Goal: Information Seeking & Learning: Learn about a topic

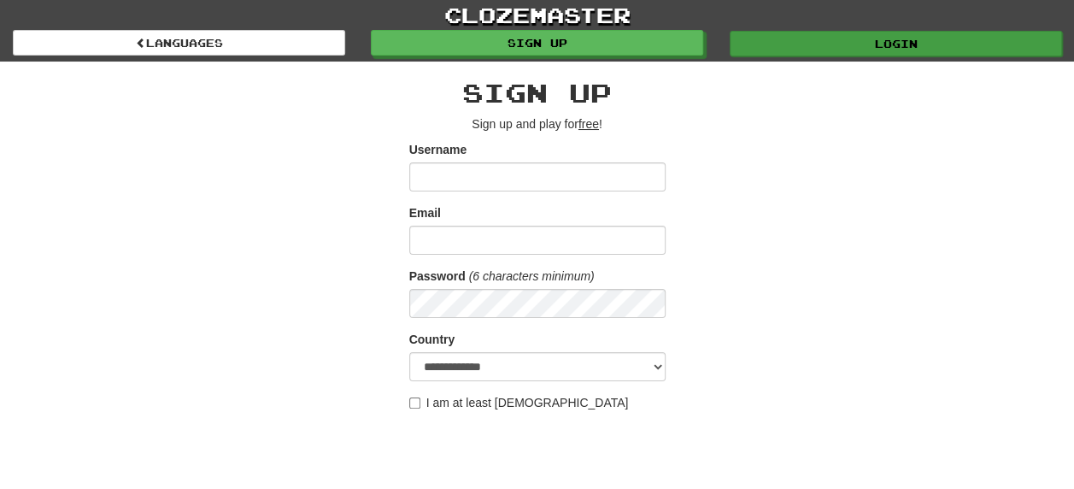
type input "********"
click at [909, 40] on link "Login" at bounding box center [895, 44] width 332 height 26
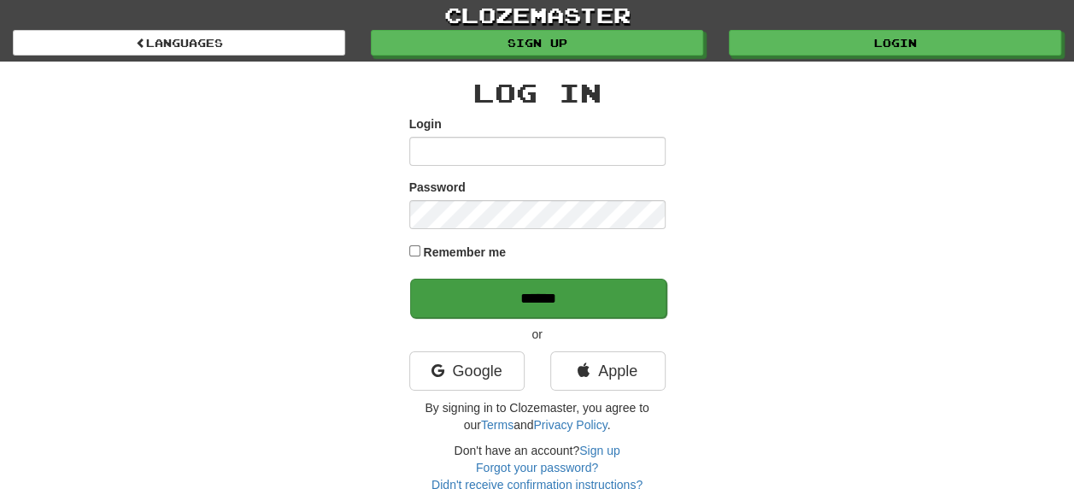
type input "********"
click at [555, 290] on input "******" at bounding box center [538, 297] width 256 height 39
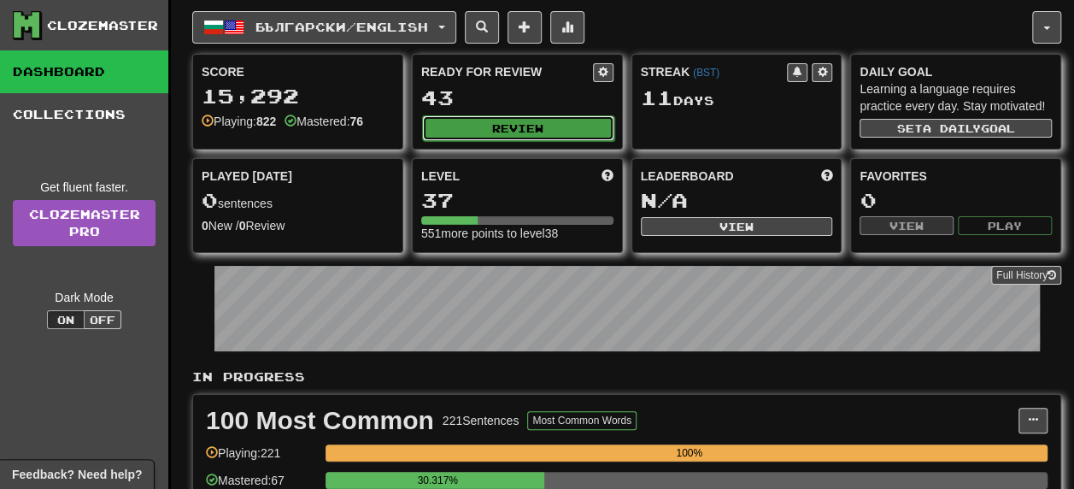
click at [533, 118] on button "Review" at bounding box center [518, 128] width 192 height 26
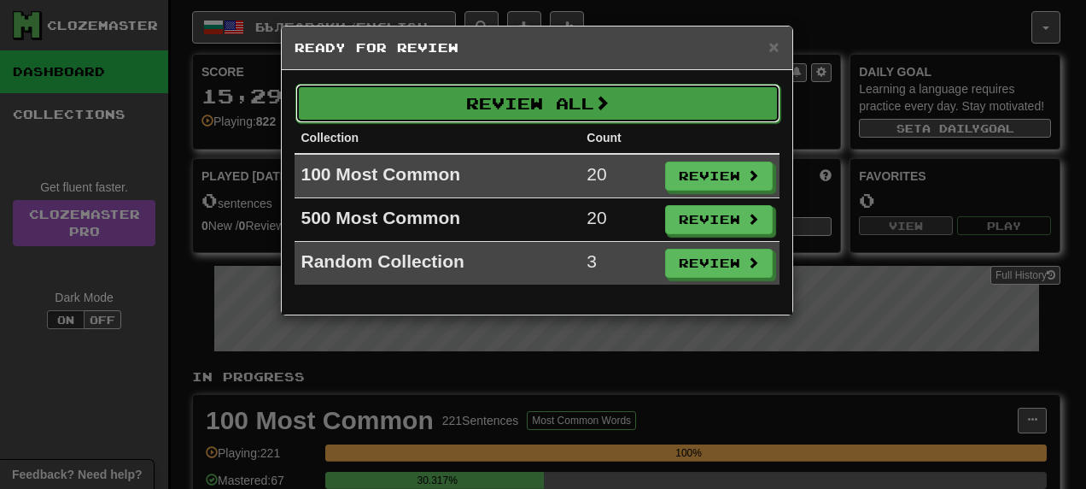
click at [531, 104] on button "Review All" at bounding box center [537, 103] width 485 height 39
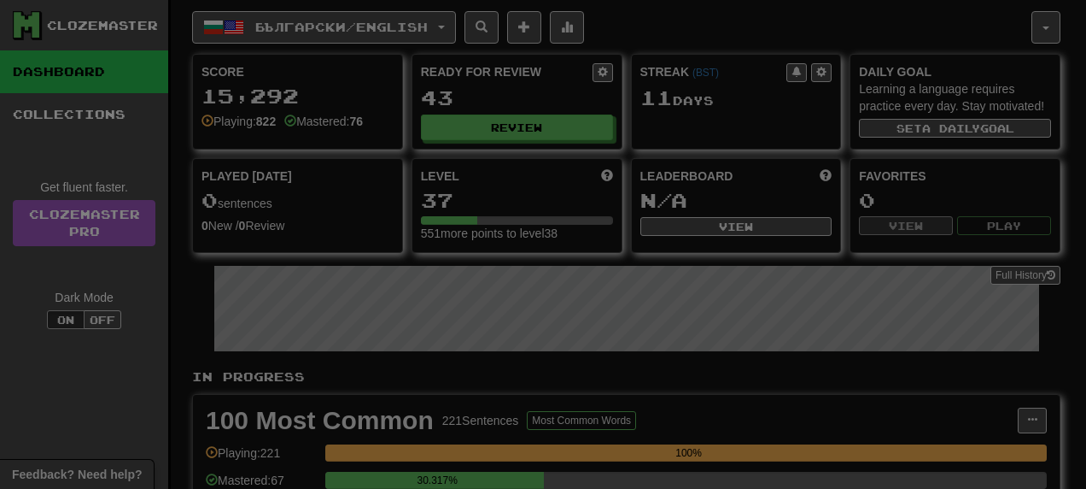
select select "**"
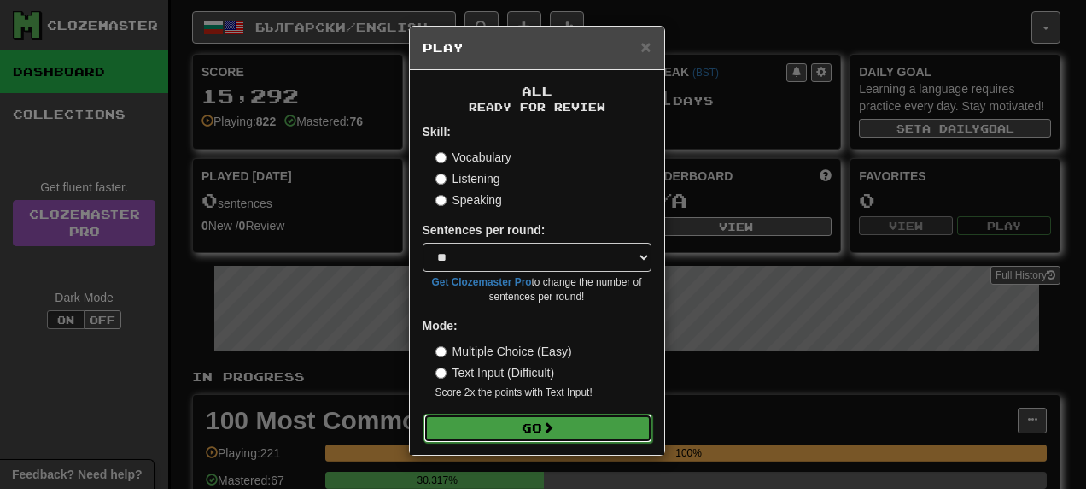
click at [529, 422] on button "Go" at bounding box center [538, 427] width 229 height 29
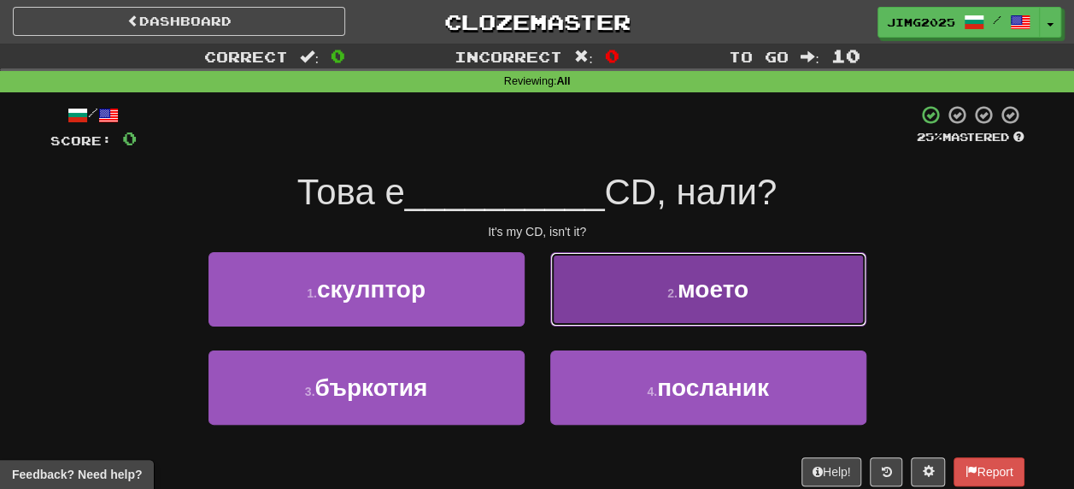
click at [713, 292] on span "моето" at bounding box center [712, 289] width 71 height 26
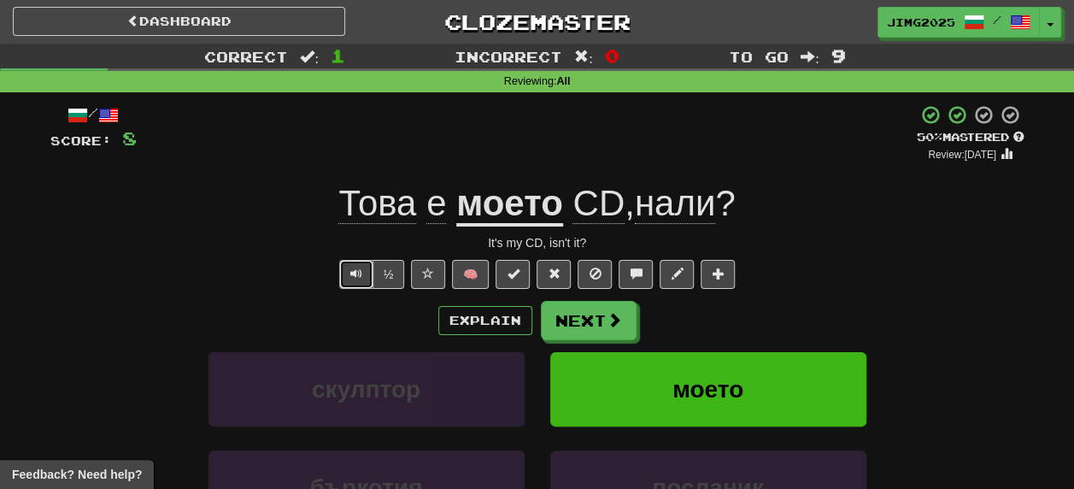
click at [359, 267] on span "Text-to-speech controls" at bounding box center [356, 273] width 12 height 12
click at [581, 325] on button "Next" at bounding box center [589, 320] width 96 height 39
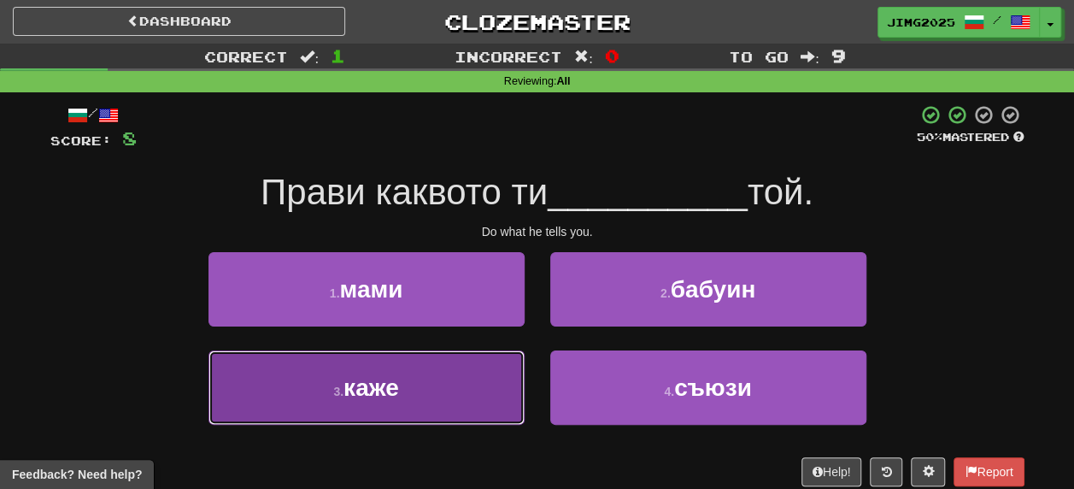
click at [372, 391] on span "каже" at bounding box center [371, 387] width 56 height 26
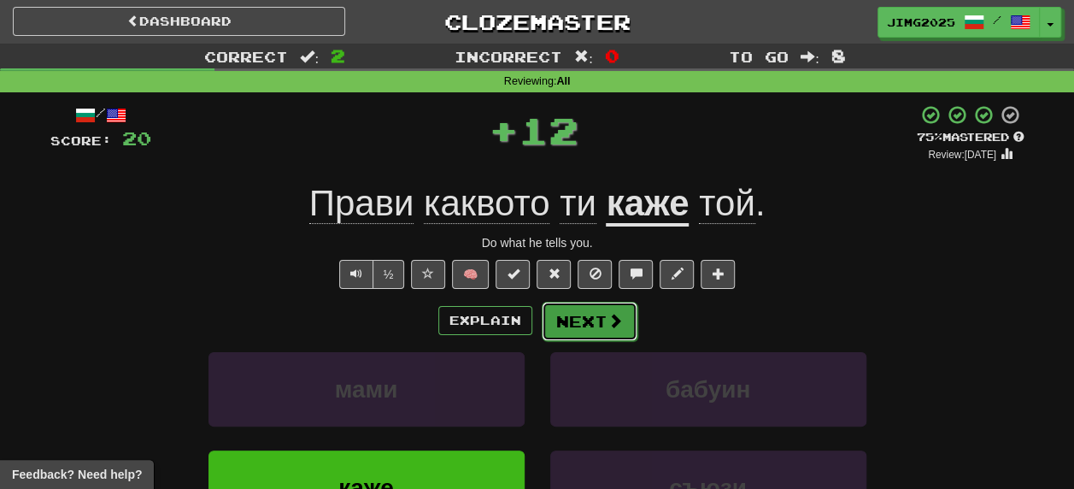
click at [596, 325] on button "Next" at bounding box center [589, 320] width 96 height 39
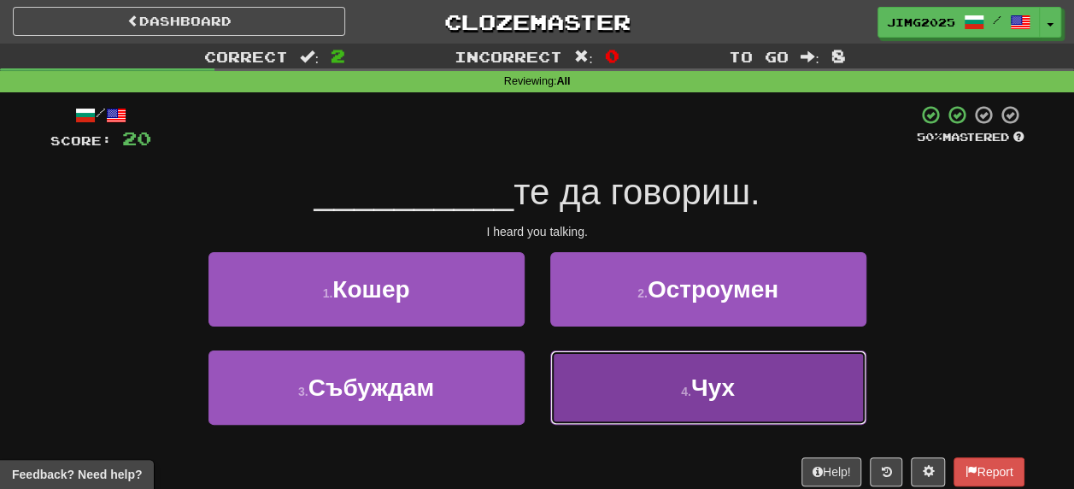
click at [699, 396] on span "Чух" at bounding box center [713, 387] width 44 height 26
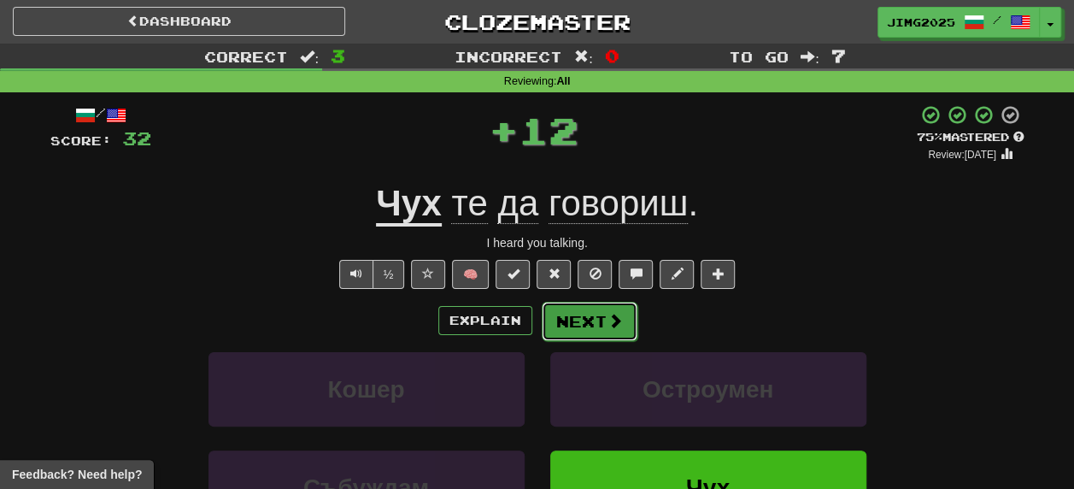
click at [597, 322] on button "Next" at bounding box center [589, 320] width 96 height 39
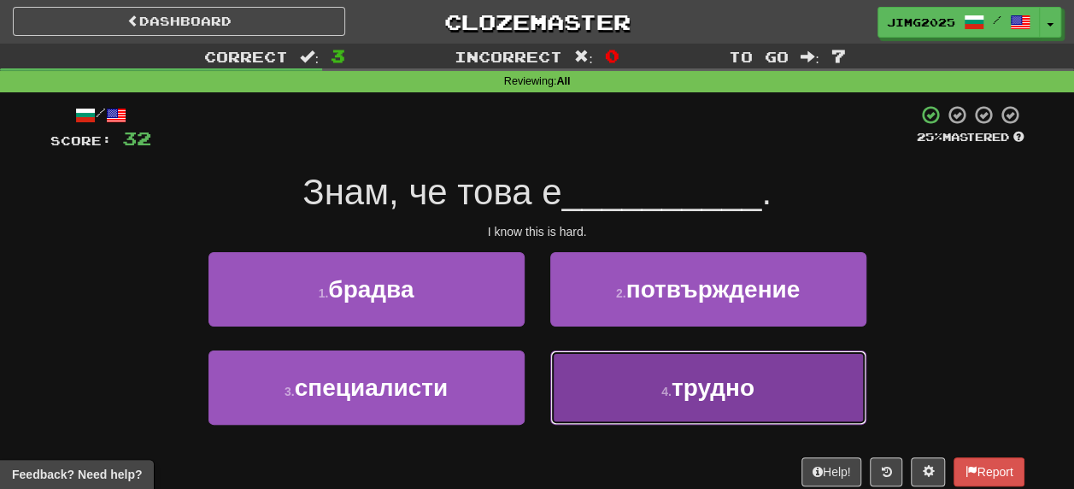
click at [704, 383] on span "трудно" at bounding box center [712, 387] width 83 height 26
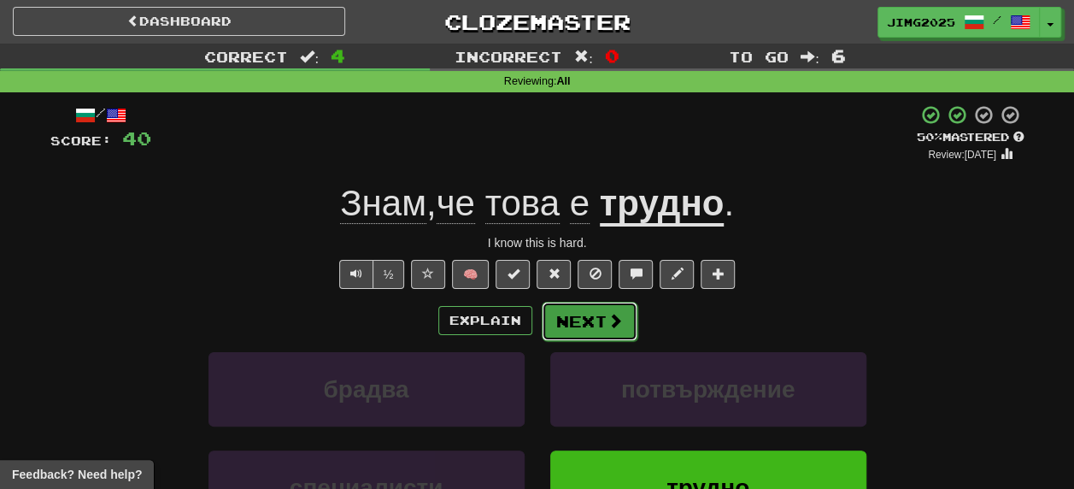
click at [576, 313] on button "Next" at bounding box center [589, 320] width 96 height 39
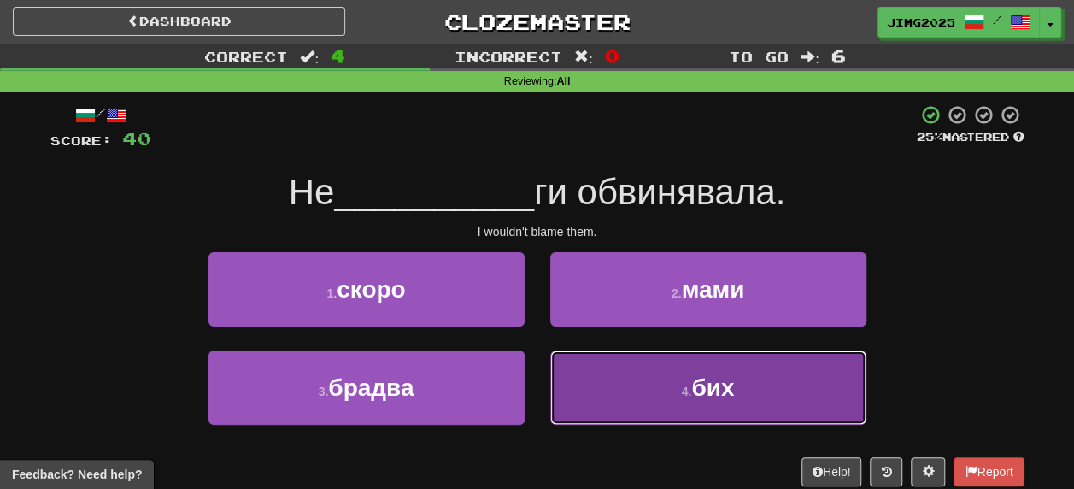
click at [721, 386] on span "бих" at bounding box center [712, 387] width 43 height 26
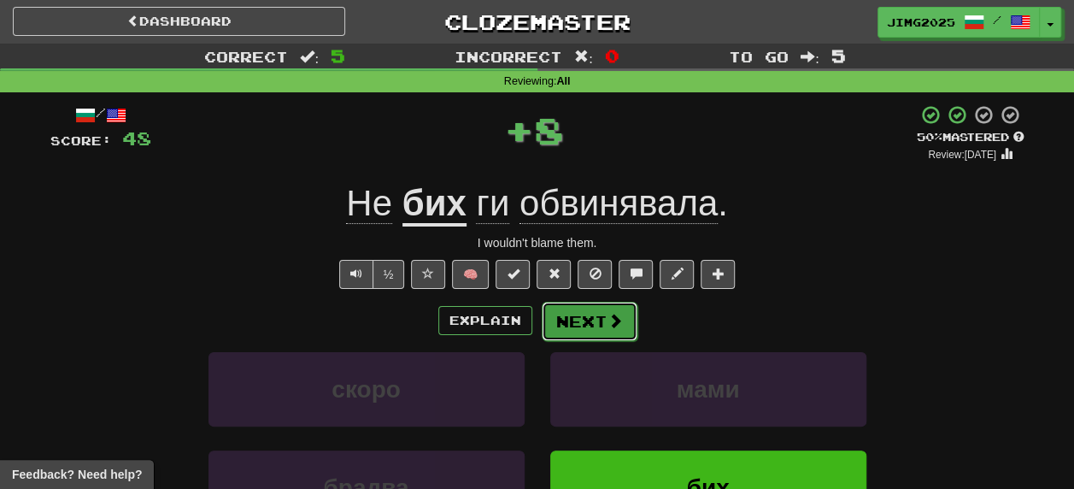
click at [594, 324] on button "Next" at bounding box center [589, 320] width 96 height 39
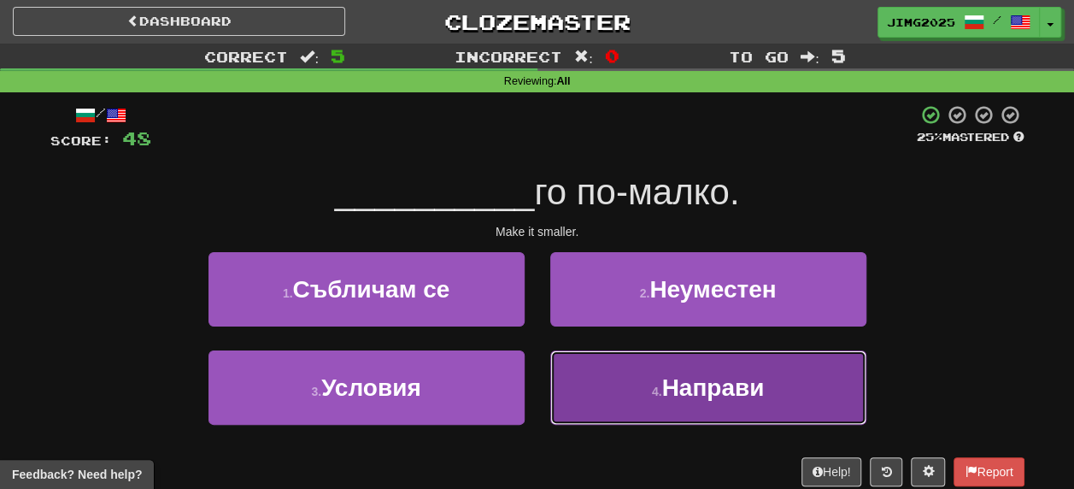
click at [699, 389] on span "Направи" at bounding box center [712, 387] width 102 height 26
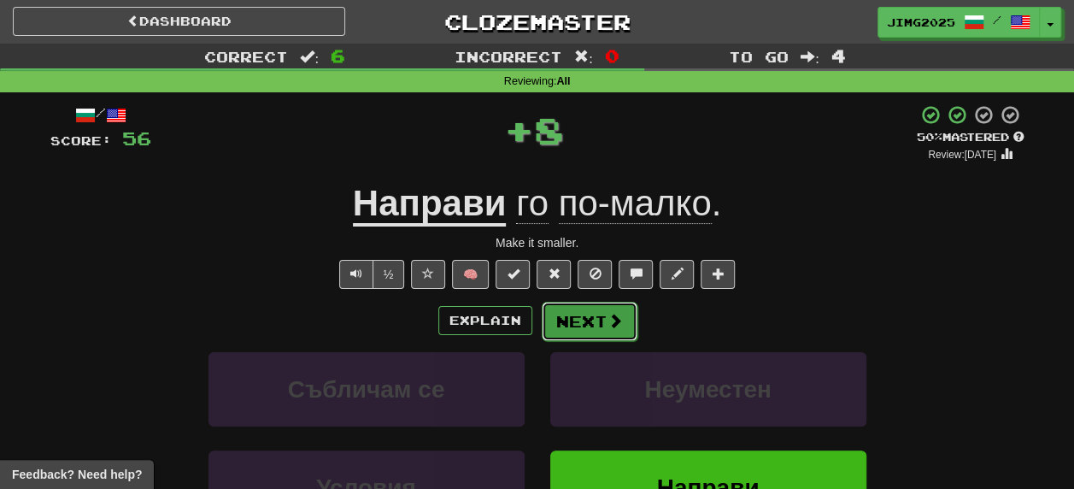
click at [597, 319] on button "Next" at bounding box center [589, 320] width 96 height 39
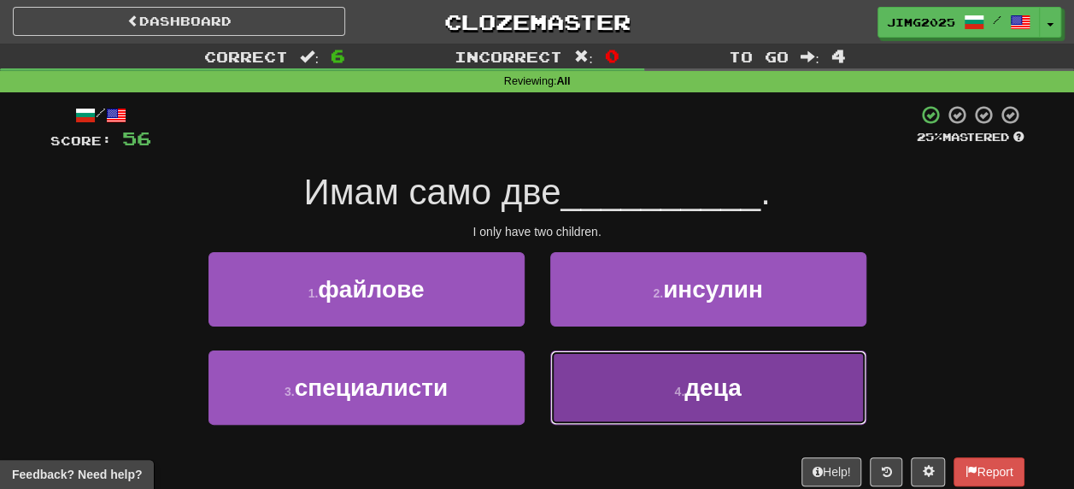
click at [721, 386] on span "деца" at bounding box center [712, 387] width 56 height 26
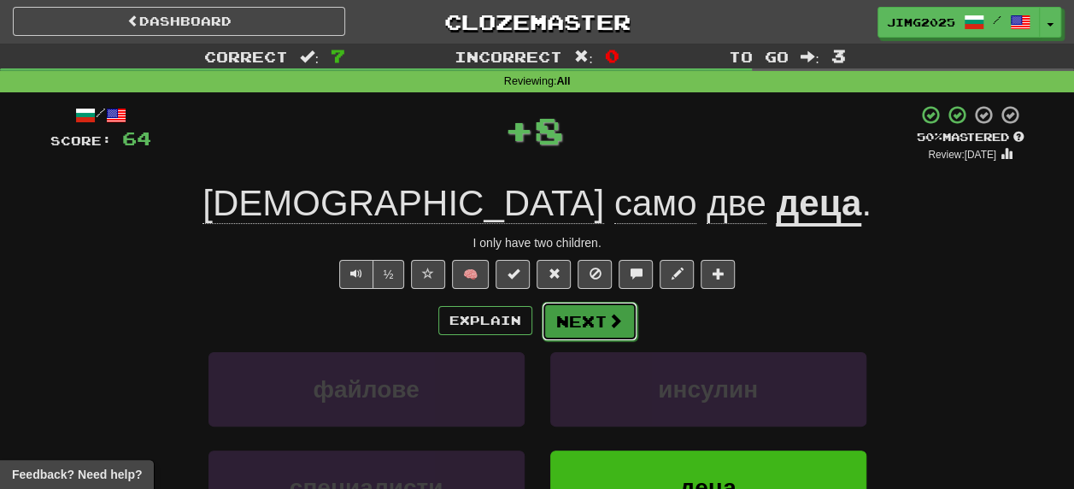
click at [596, 323] on button "Next" at bounding box center [589, 320] width 96 height 39
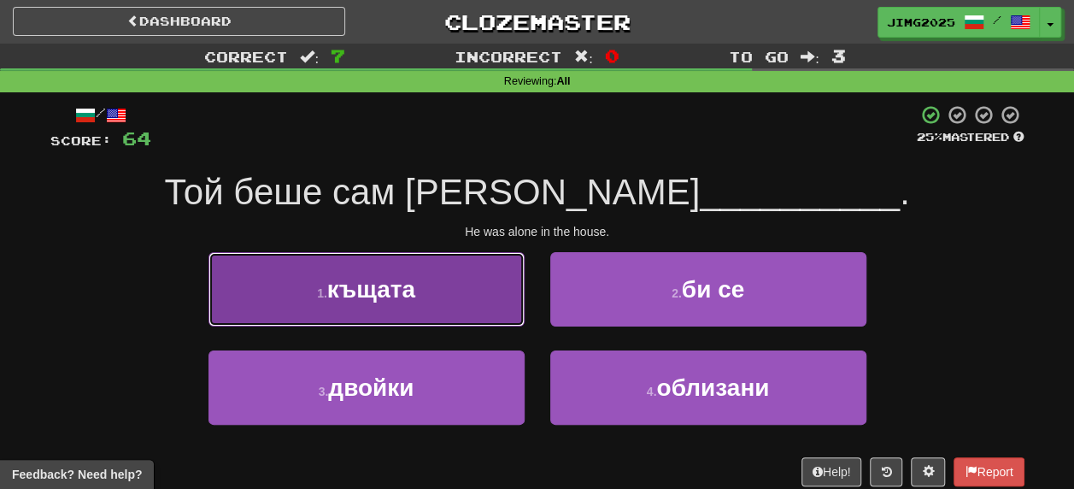
click at [350, 295] on span "къщата" at bounding box center [371, 289] width 88 height 26
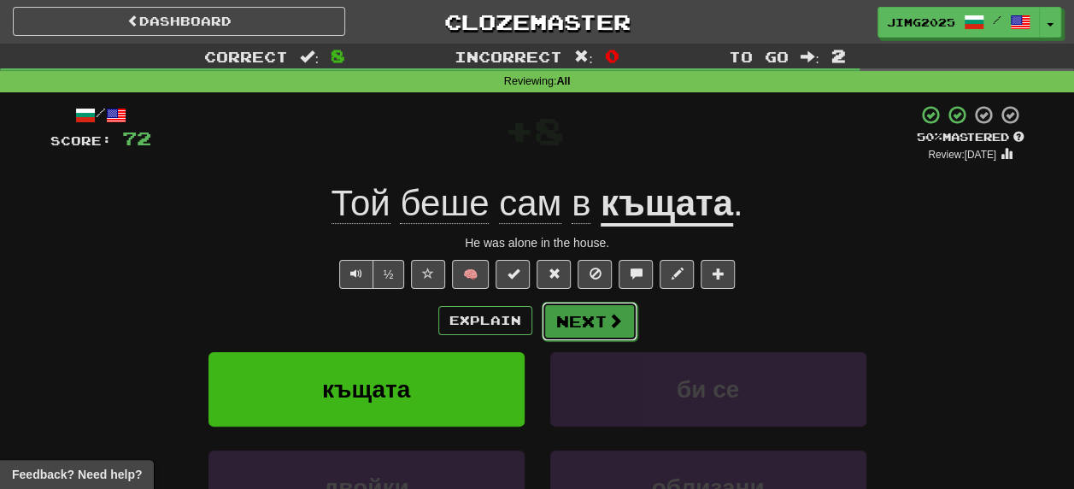
click at [596, 323] on button "Next" at bounding box center [589, 320] width 96 height 39
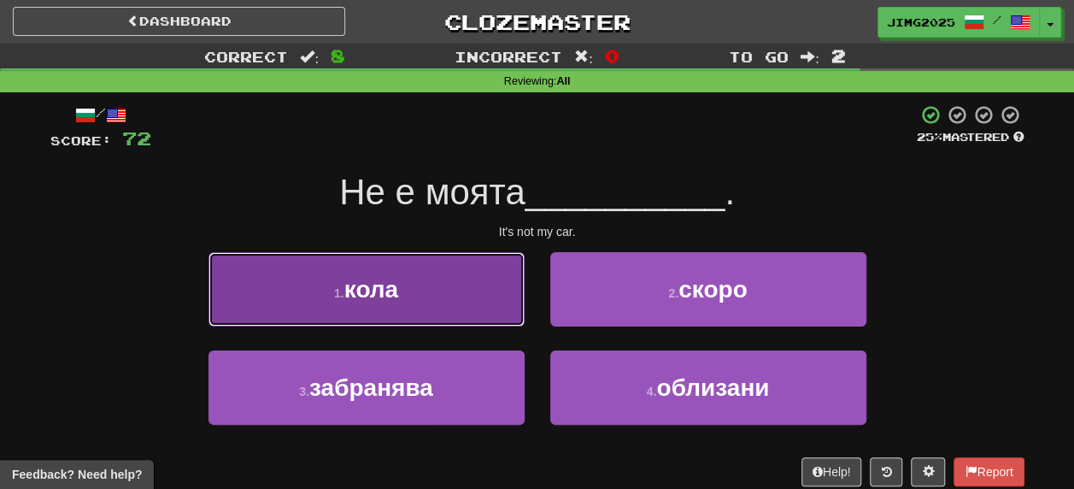
click at [371, 302] on button "1 . кола" at bounding box center [366, 289] width 316 height 74
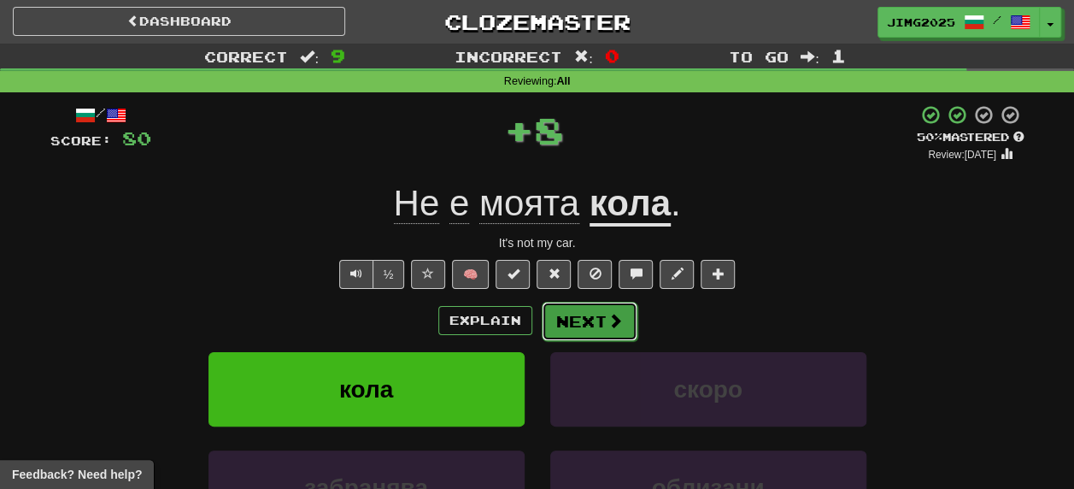
click at [595, 325] on button "Next" at bounding box center [589, 320] width 96 height 39
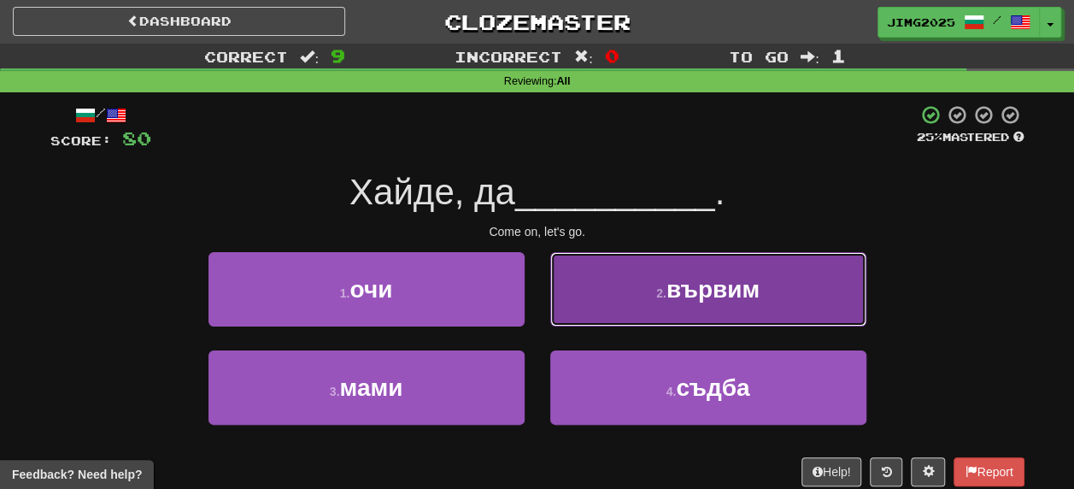
click at [750, 276] on span "вървим" at bounding box center [712, 289] width 93 height 26
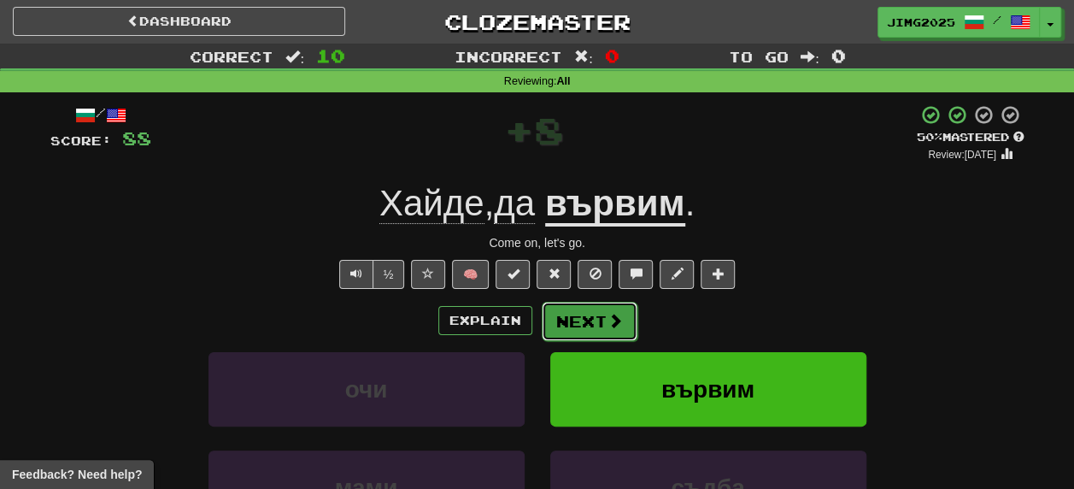
click at [581, 321] on button "Next" at bounding box center [589, 320] width 96 height 39
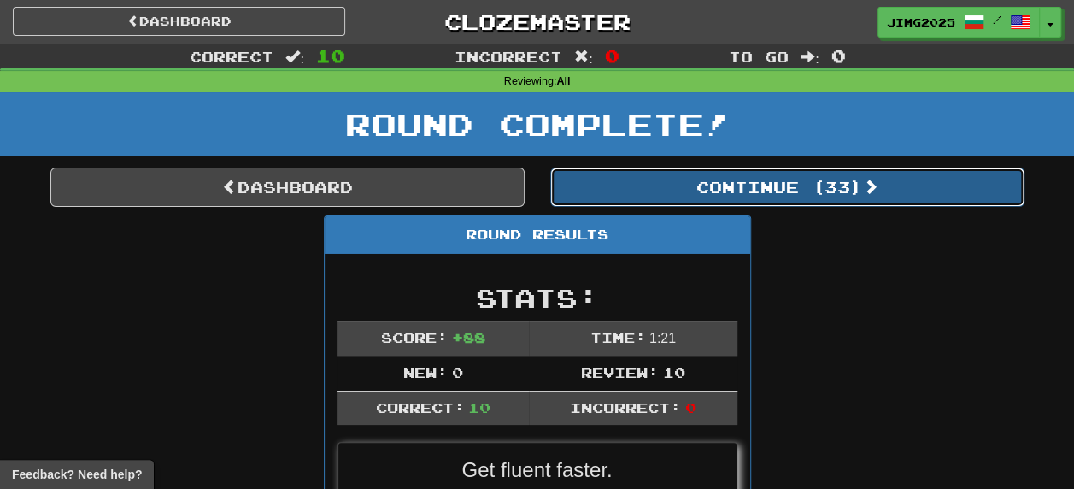
click at [805, 177] on button "Continue ( 33 )" at bounding box center [787, 186] width 474 height 39
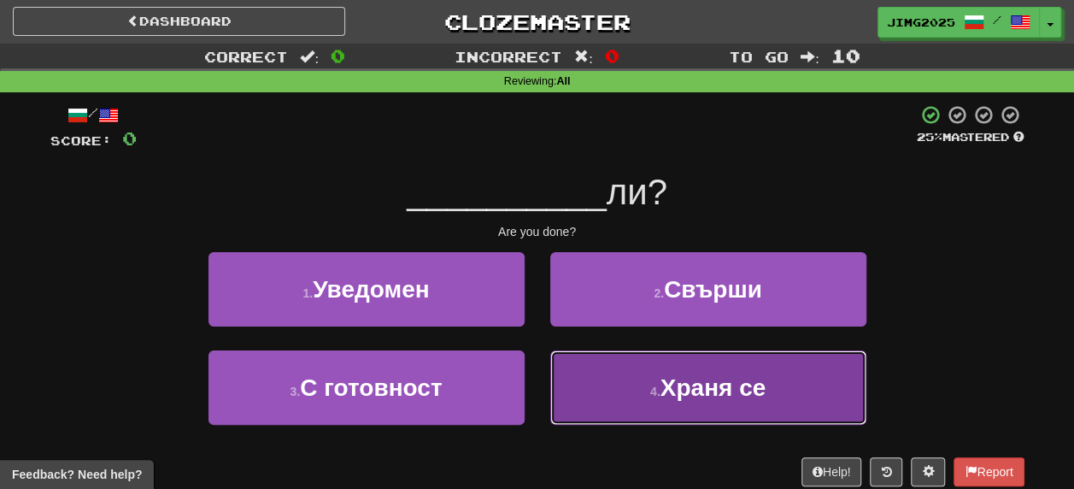
click at [667, 393] on span "Храня се" at bounding box center [713, 387] width 106 height 26
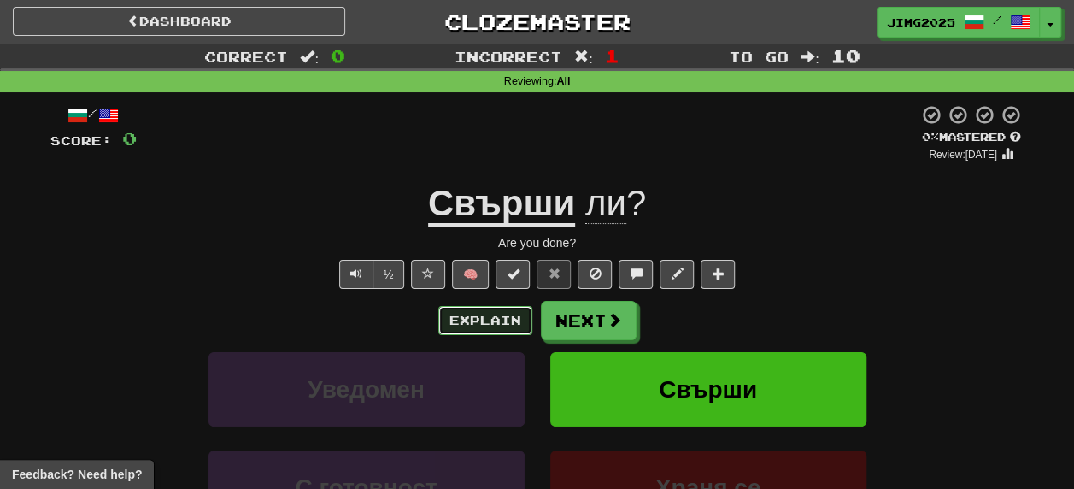
click at [507, 328] on button "Explain" at bounding box center [485, 320] width 94 height 29
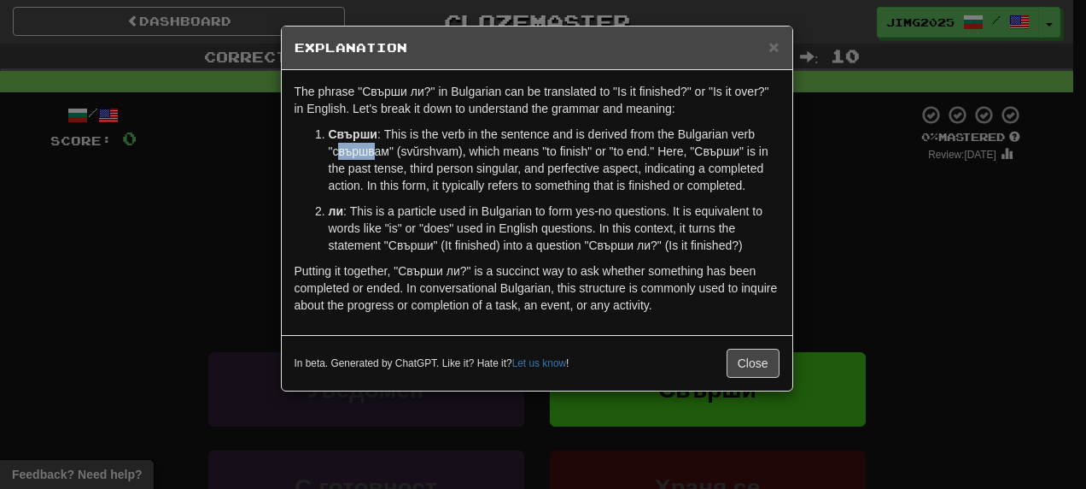
drag, startPoint x: 336, startPoint y: 152, endPoint x: 371, endPoint y: 154, distance: 35.1
click at [371, 154] on p "Свърши : This is the verb in the sentence and is derived from the Bulgarian ver…" at bounding box center [554, 160] width 451 height 68
drag, startPoint x: 371, startPoint y: 154, endPoint x: 342, endPoint y: 147, distance: 29.0
click at [344, 147] on p "Свърши : This is the verb in the sentence and is derived from the Bulgarian ver…" at bounding box center [554, 160] width 451 height 68
drag, startPoint x: 332, startPoint y: 152, endPoint x: 391, endPoint y: 155, distance: 59.0
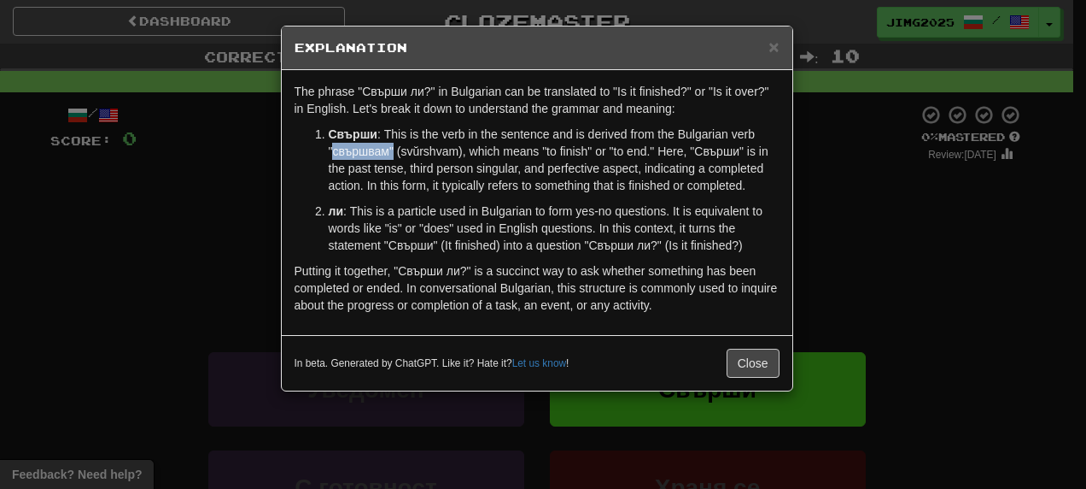
click at [391, 155] on p "Свърши : This is the verb in the sentence and is derived from the Bulgarian ver…" at bounding box center [554, 160] width 451 height 68
copy p "свършвам""
click at [738, 377] on div "In beta. Generated by ChatGPT. Like it? Hate it? Let us know ! Close" at bounding box center [537, 363] width 511 height 56
click at [737, 355] on button "Close" at bounding box center [753, 362] width 53 height 29
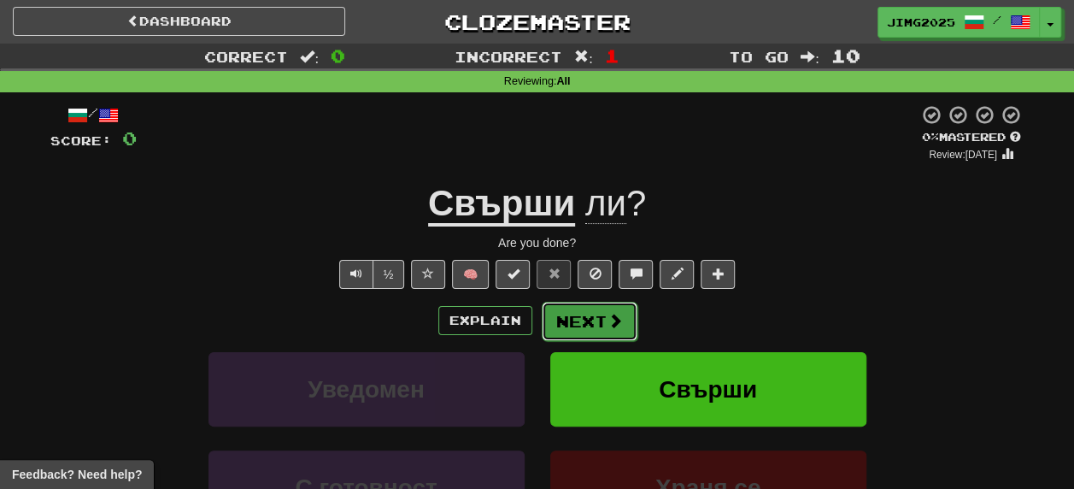
click at [583, 323] on button "Next" at bounding box center [589, 320] width 96 height 39
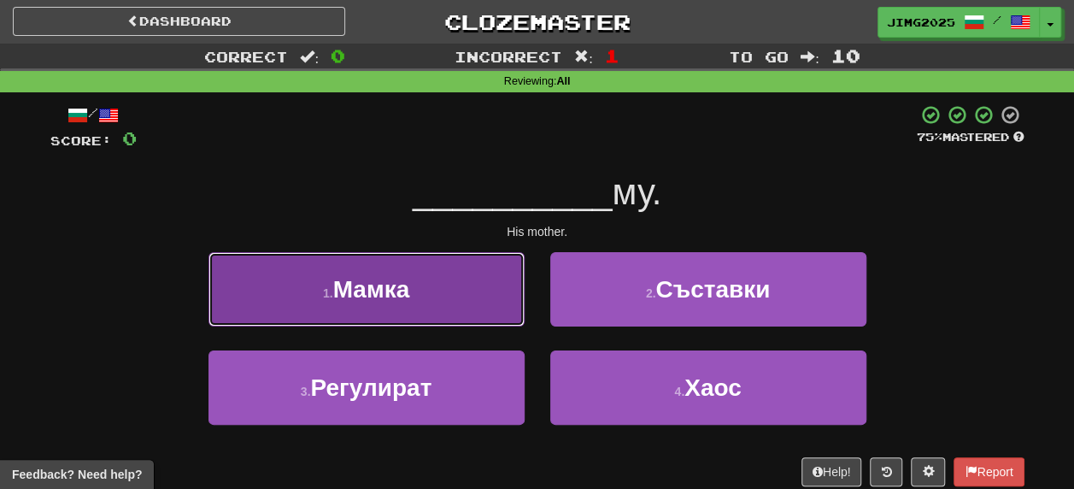
click at [354, 294] on span "Мамка" at bounding box center [371, 289] width 77 height 26
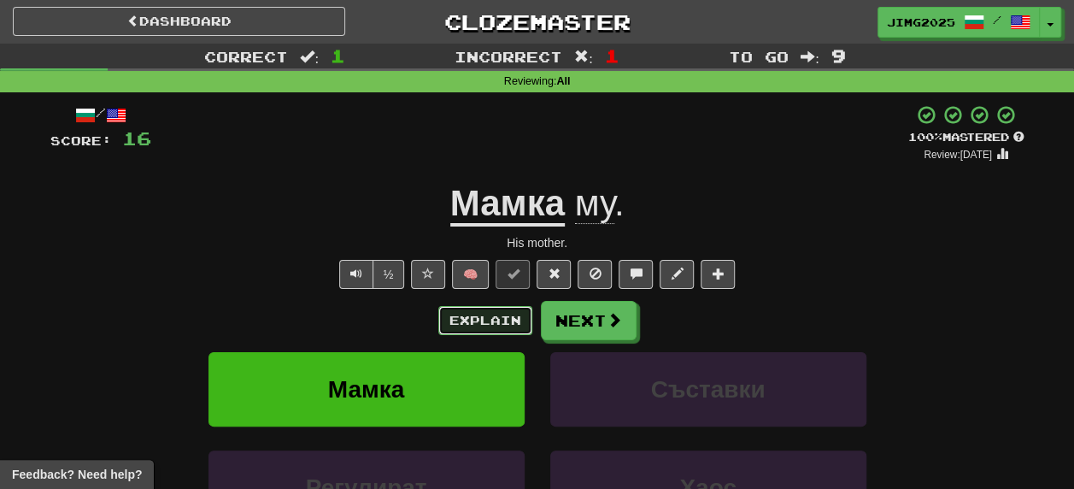
click at [493, 323] on button "Explain" at bounding box center [485, 320] width 94 height 29
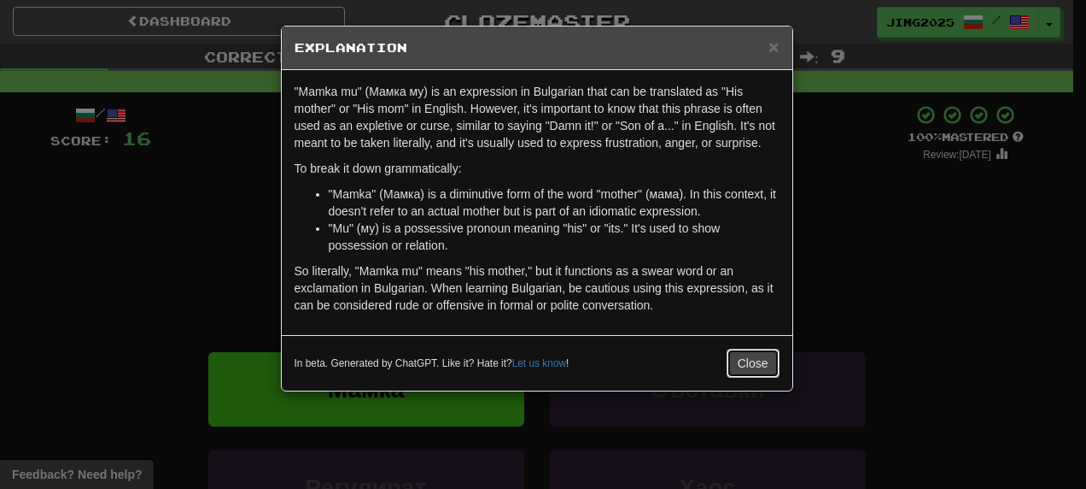
click at [752, 360] on button "Close" at bounding box center [753, 362] width 53 height 29
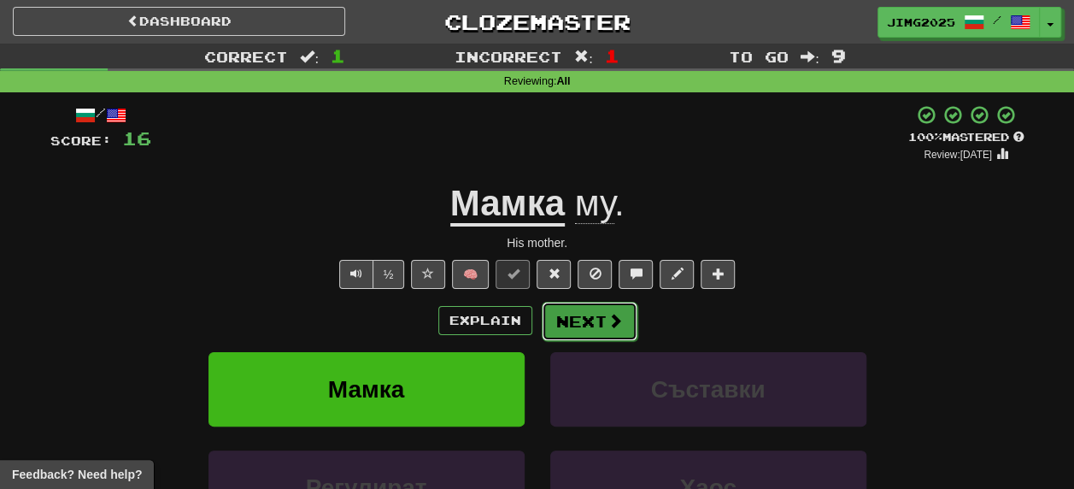
click at [572, 321] on button "Next" at bounding box center [589, 320] width 96 height 39
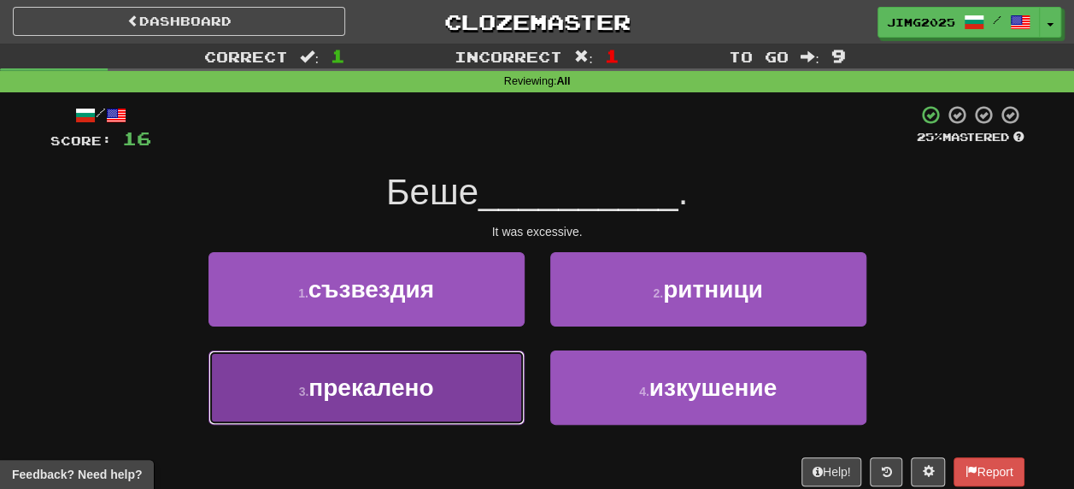
click at [354, 391] on span "прекалено" at bounding box center [370, 387] width 125 height 26
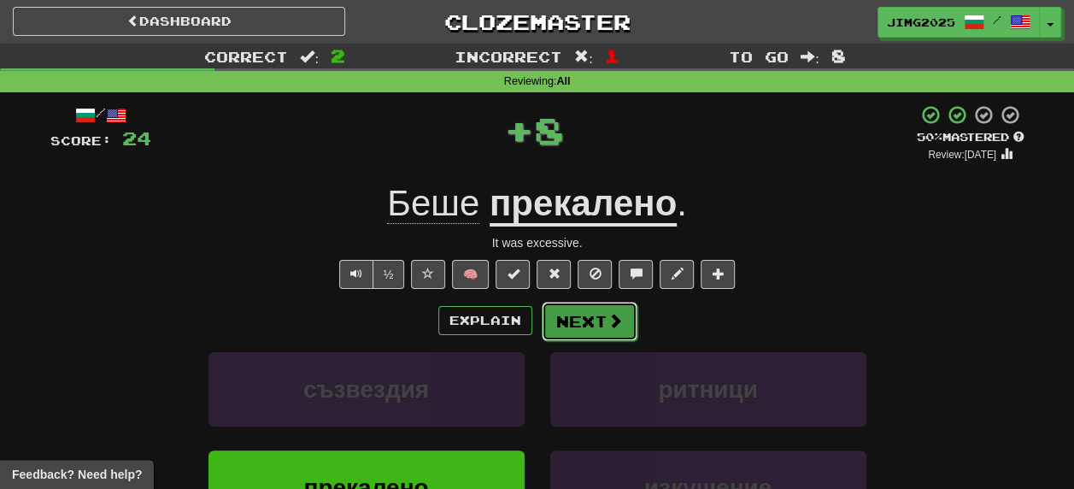
click at [589, 323] on button "Next" at bounding box center [589, 320] width 96 height 39
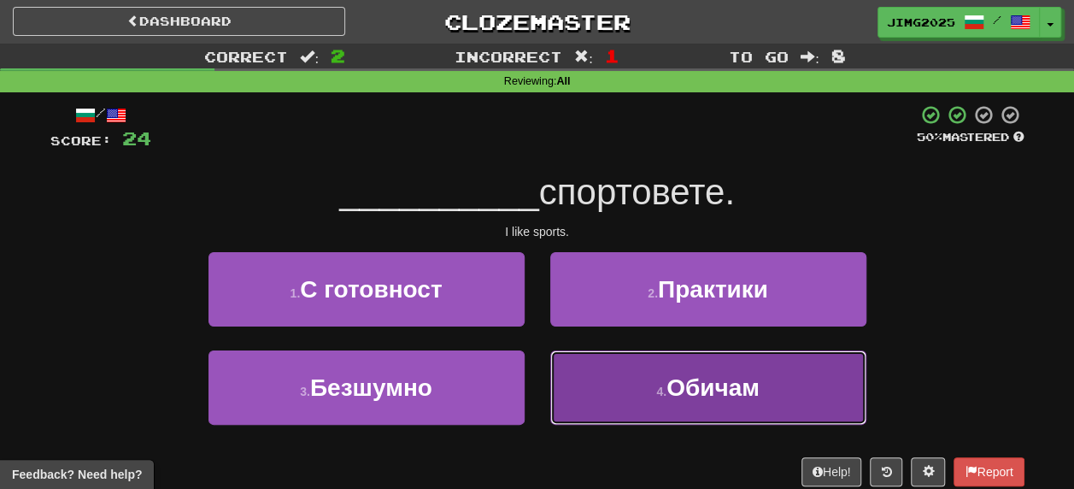
click at [707, 388] on span "Обичам" at bounding box center [712, 387] width 93 height 26
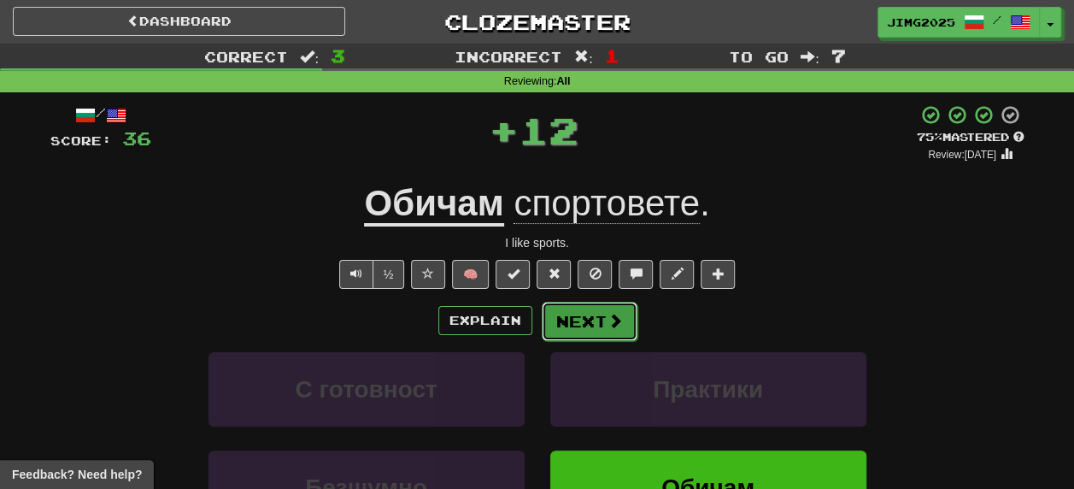
click at [582, 319] on button "Next" at bounding box center [589, 320] width 96 height 39
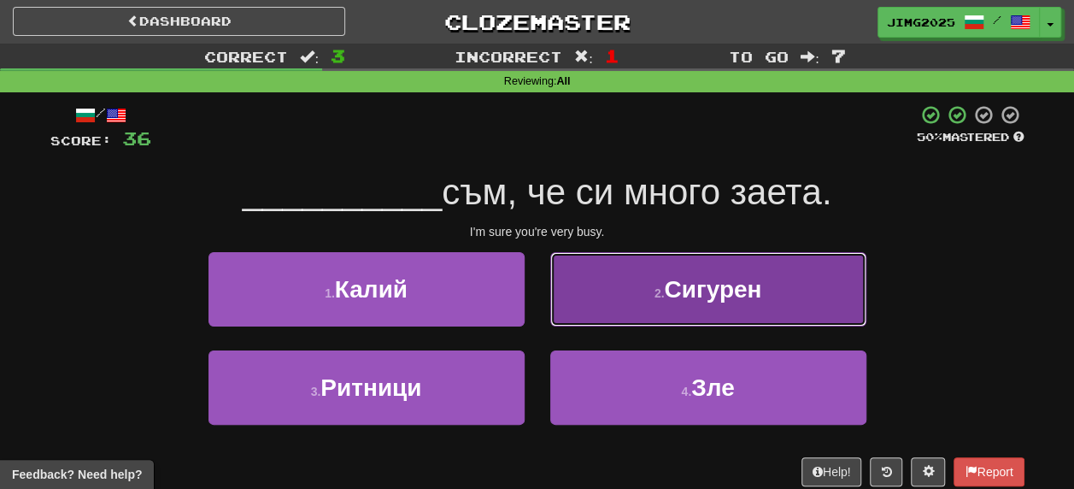
click at [686, 292] on span "Сигурен" at bounding box center [712, 289] width 97 height 26
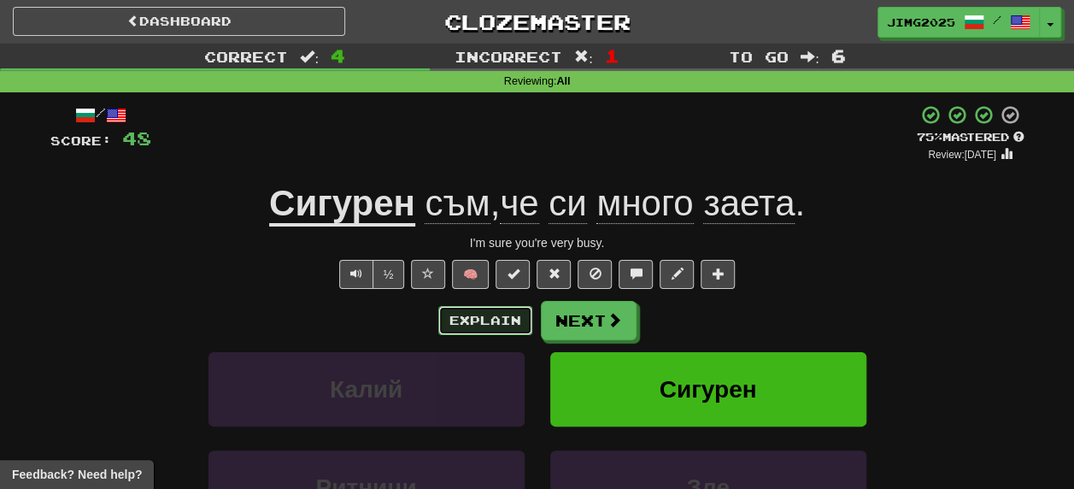
click at [477, 319] on button "Explain" at bounding box center [485, 320] width 94 height 29
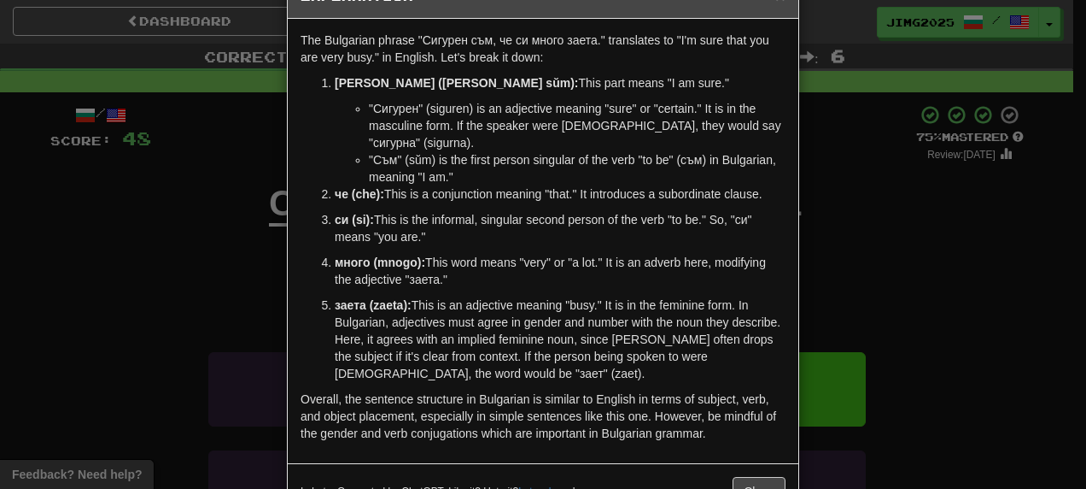
scroll to position [85, 0]
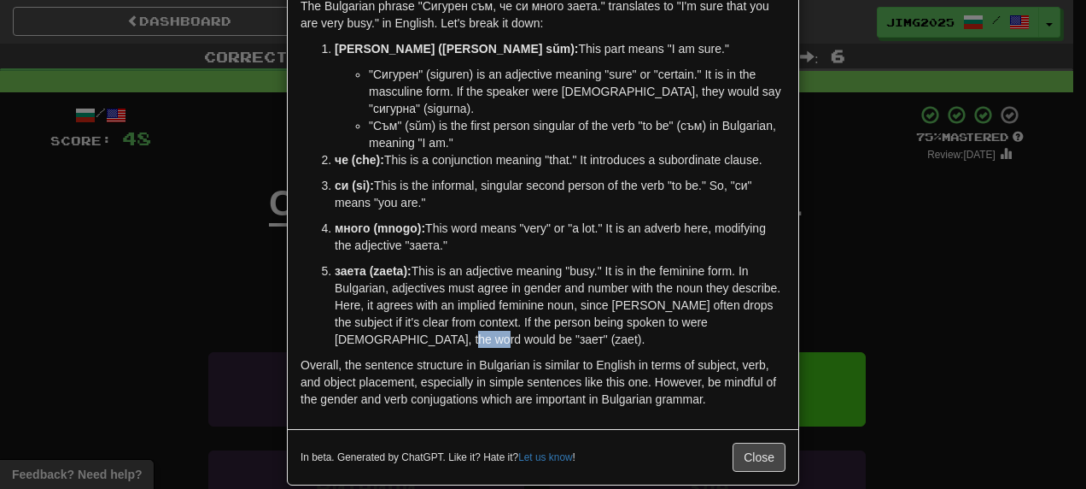
drag, startPoint x: 380, startPoint y: 343, endPoint x: 407, endPoint y: 346, distance: 27.4
click at [407, 345] on p "заета (zaeta): This is an adjective meaning "busy." It is in the feminine form.…" at bounding box center [560, 304] width 451 height 85
copy p ""зает"
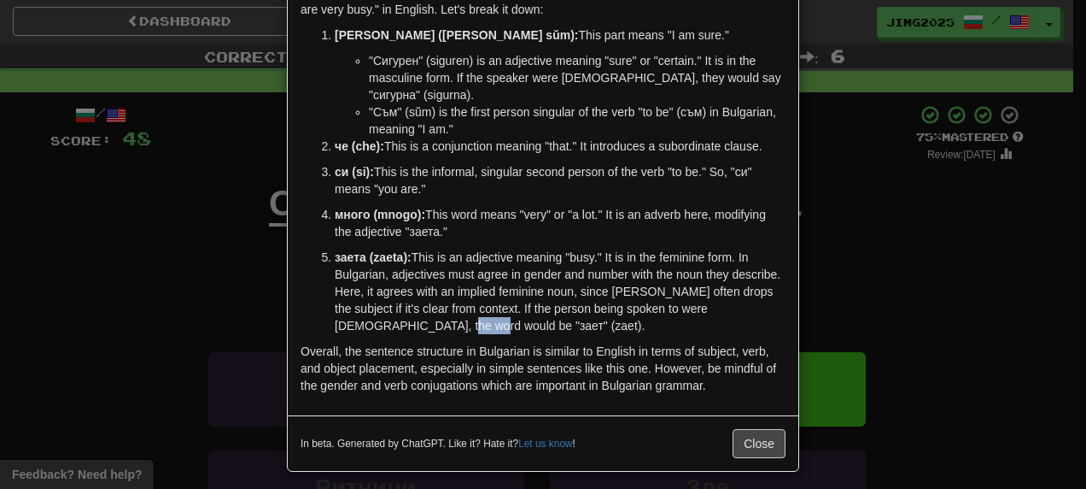
scroll to position [106, 0]
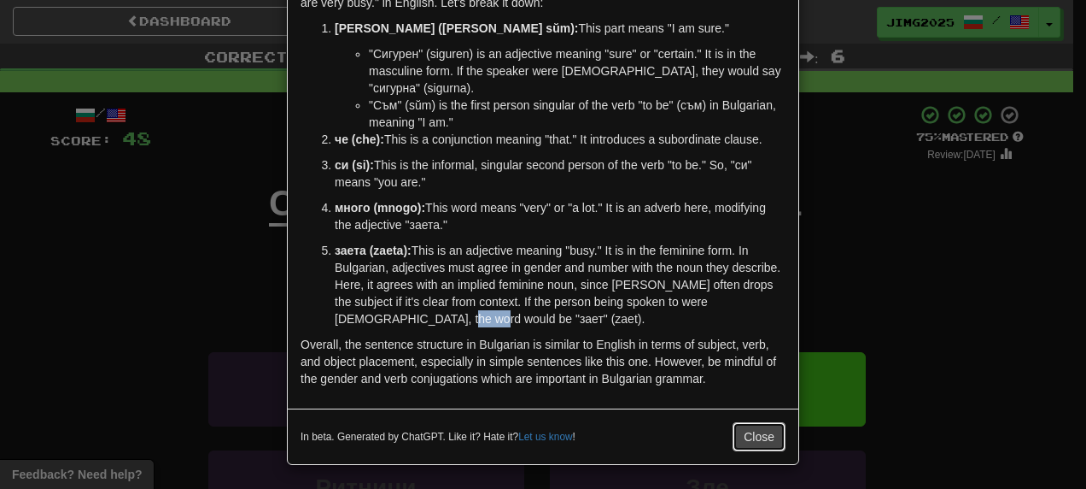
click at [744, 440] on button "Close" at bounding box center [759, 436] width 53 height 29
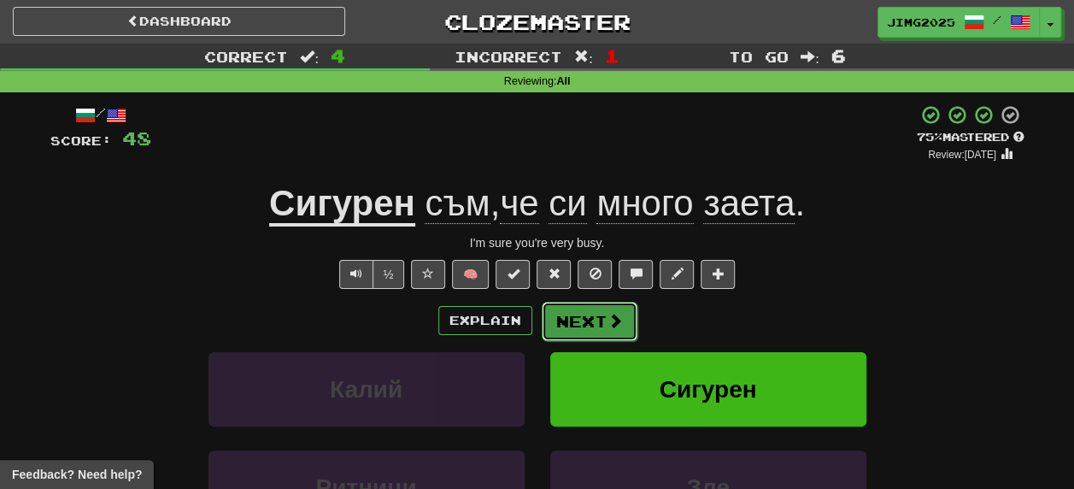
click at [593, 313] on button "Next" at bounding box center [589, 320] width 96 height 39
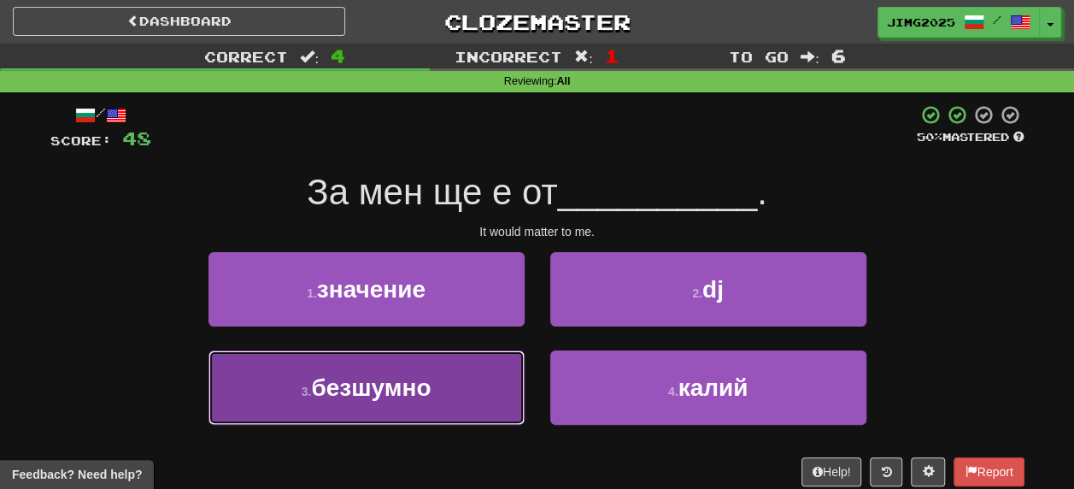
click at [330, 376] on span "безшумно" at bounding box center [371, 387] width 120 height 26
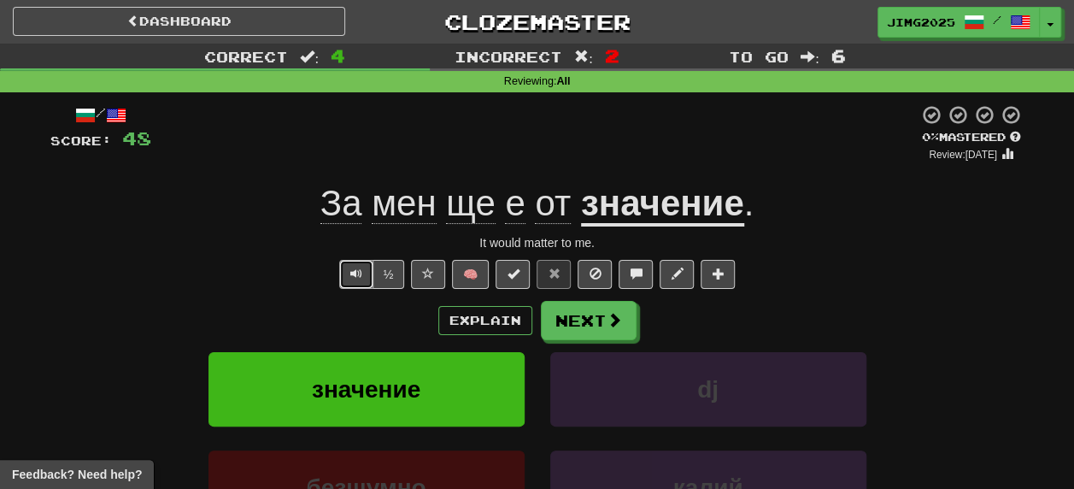
click at [353, 273] on span "Text-to-speech controls" at bounding box center [356, 273] width 12 height 12
click at [459, 322] on button "Explain" at bounding box center [485, 320] width 94 height 29
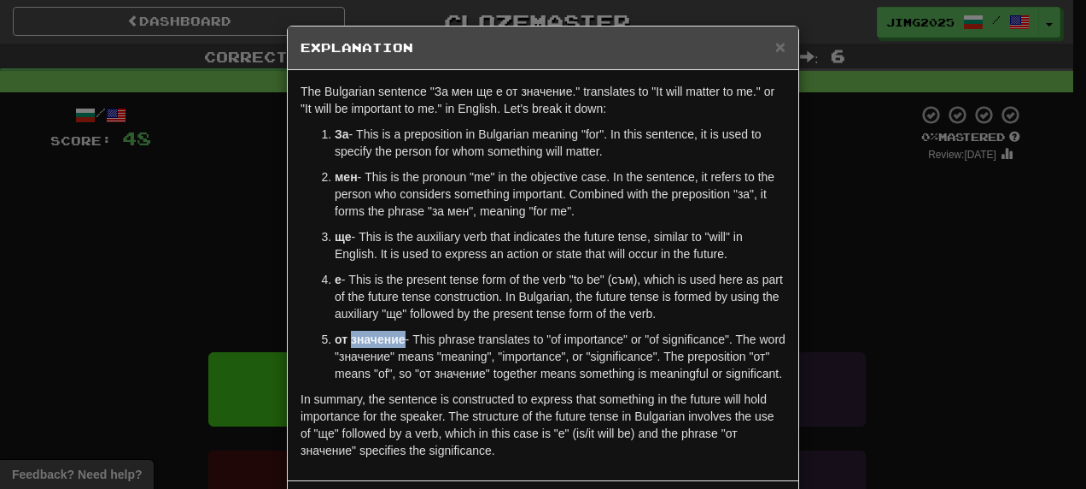
drag, startPoint x: 343, startPoint y: 340, endPoint x: 396, endPoint y: 340, distance: 53.0
click at [396, 340] on strong "от значение" at bounding box center [370, 339] width 71 height 14
copy strong "значение"
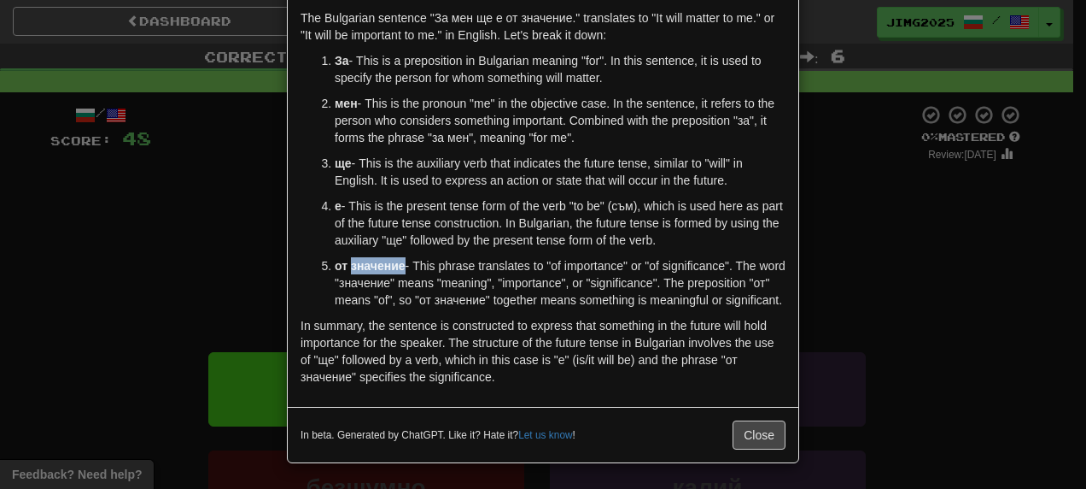
scroll to position [89, 0]
click at [755, 433] on button "Close" at bounding box center [759, 434] width 53 height 29
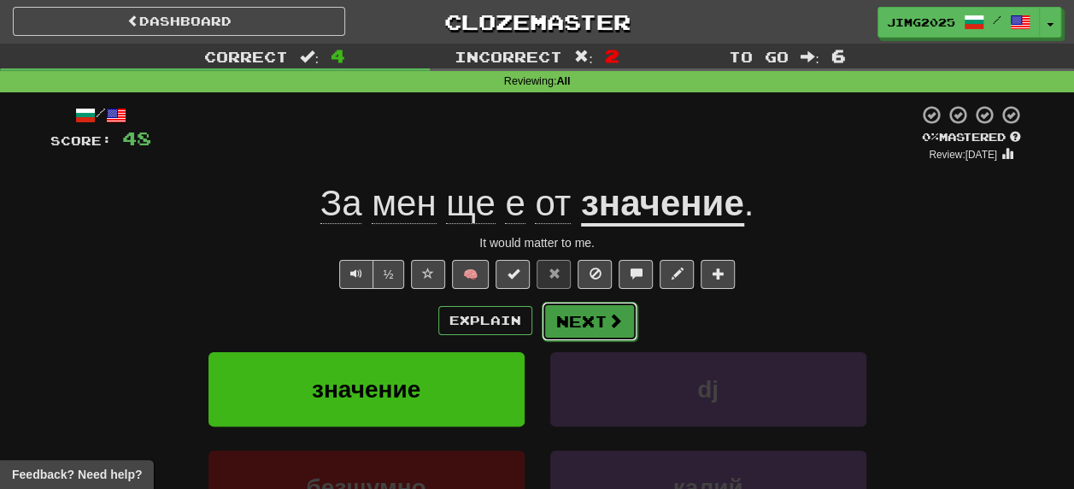
click at [588, 318] on button "Next" at bounding box center [589, 320] width 96 height 39
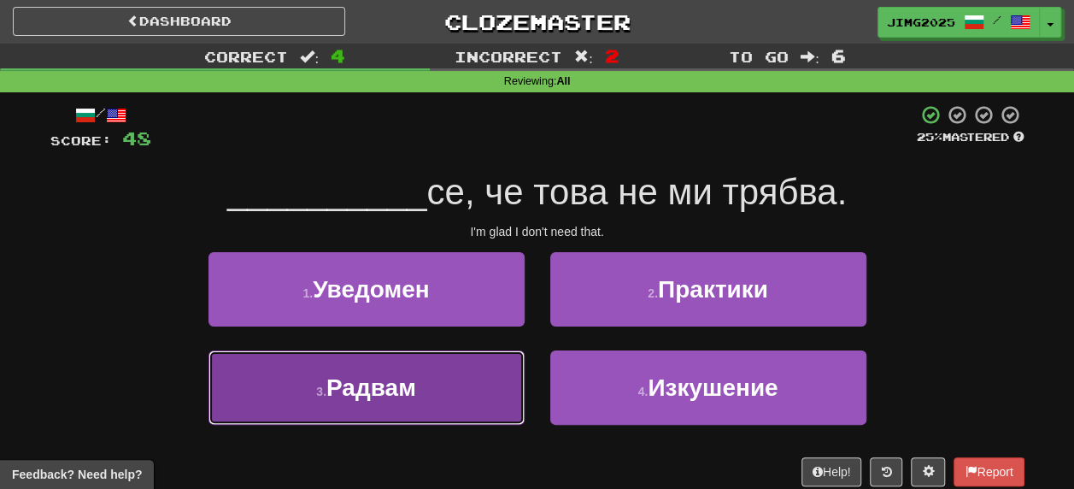
click at [369, 386] on span "Радвам" at bounding box center [371, 387] width 90 height 26
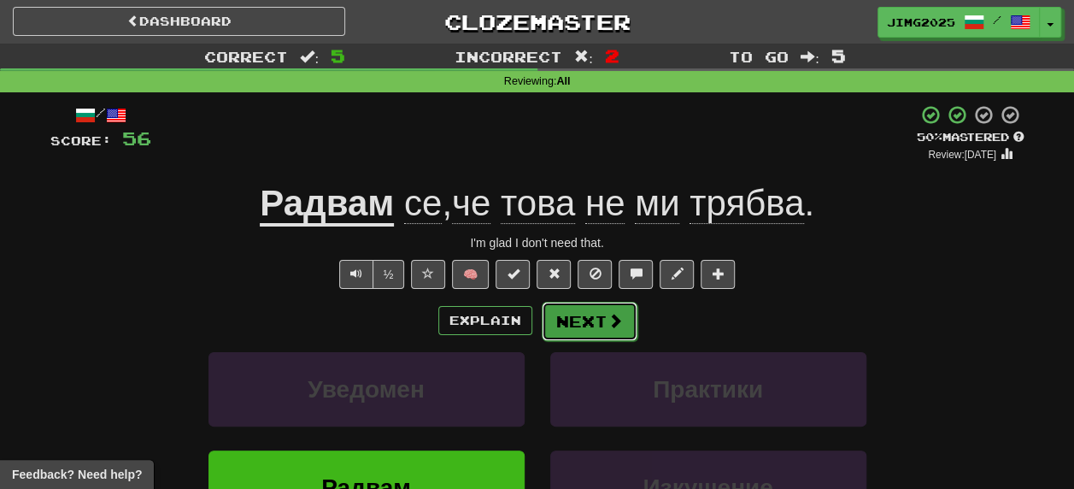
click at [588, 325] on button "Next" at bounding box center [589, 320] width 96 height 39
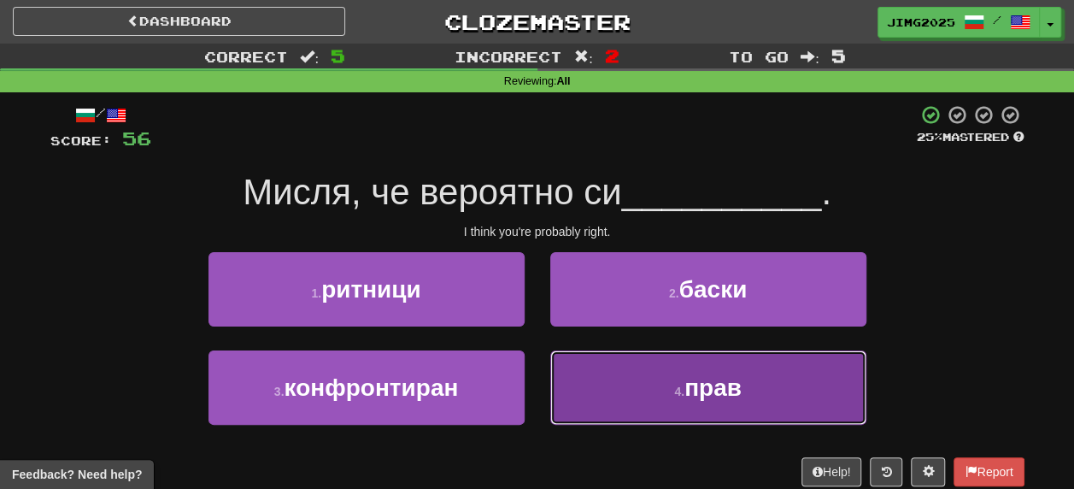
click at [730, 389] on span "прав" at bounding box center [712, 387] width 57 height 26
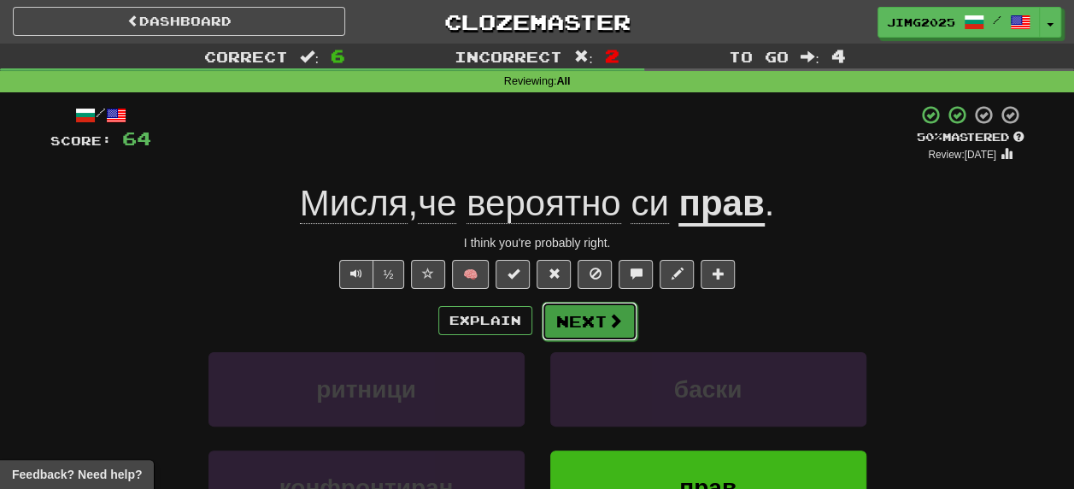
click at [584, 321] on button "Next" at bounding box center [589, 320] width 96 height 39
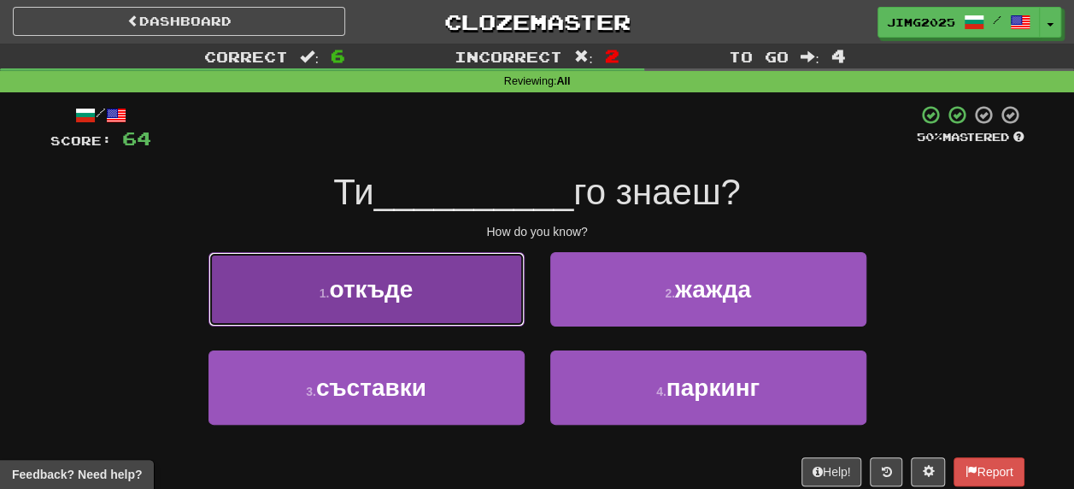
click at [352, 295] on span "откъде" at bounding box center [371, 289] width 84 height 26
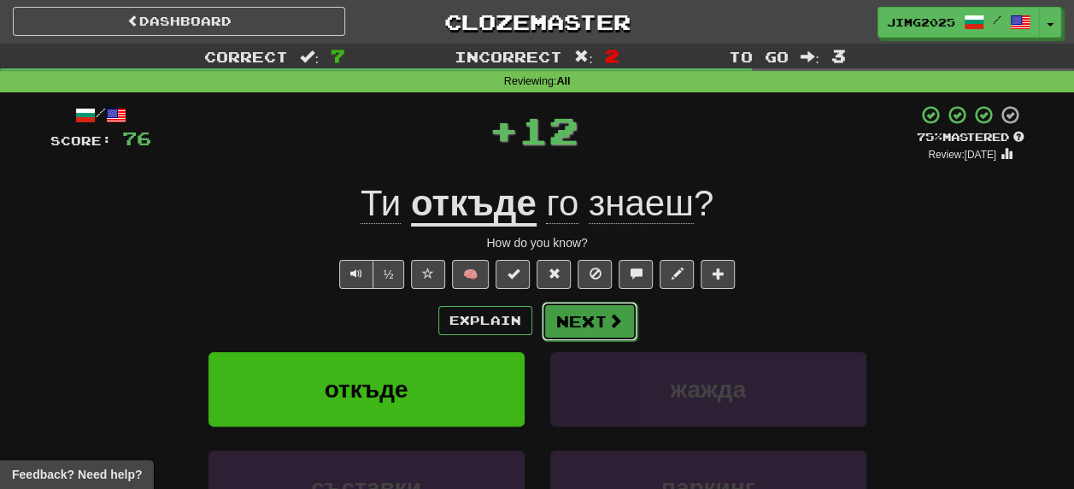
click at [600, 321] on button "Next" at bounding box center [589, 320] width 96 height 39
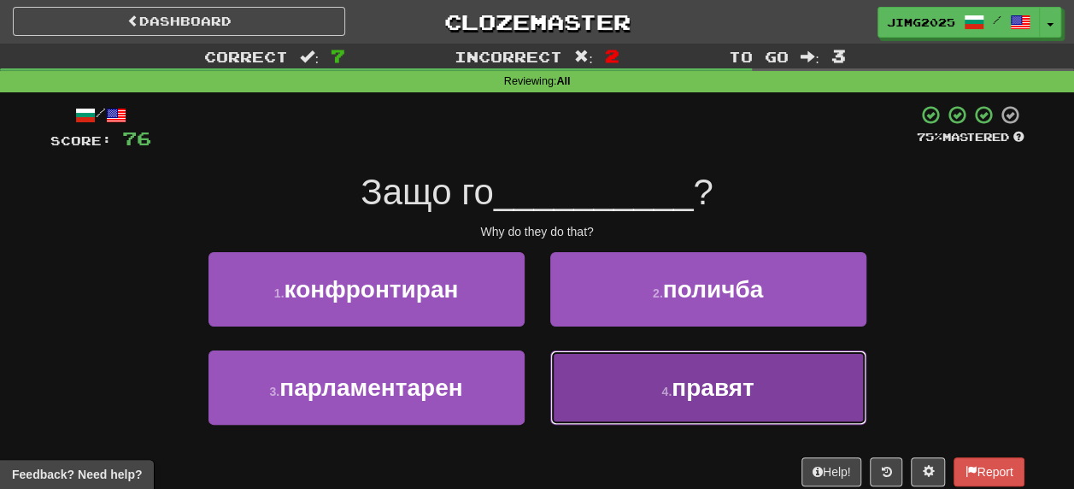
click at [726, 395] on span "правят" at bounding box center [712, 387] width 82 height 26
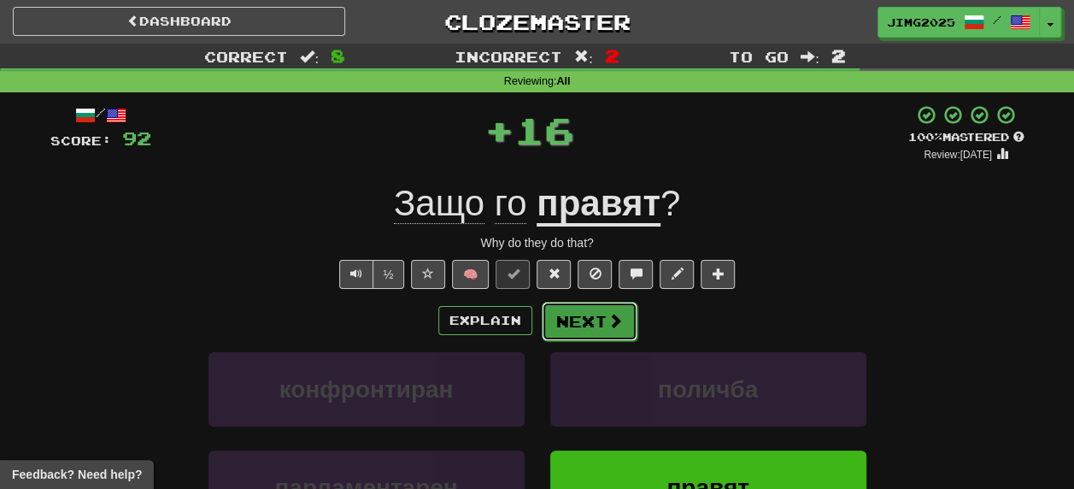
click at [584, 323] on button "Next" at bounding box center [589, 320] width 96 height 39
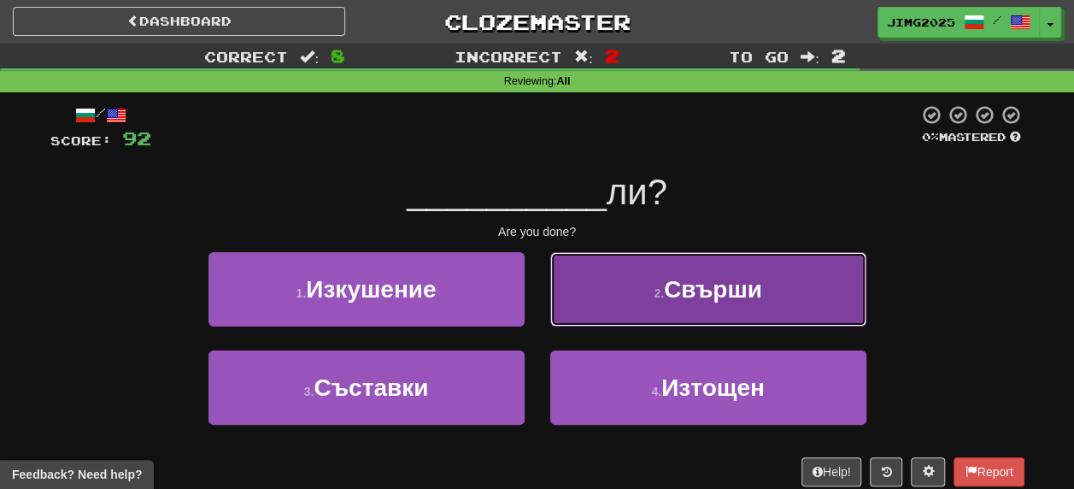
click at [699, 285] on span "Свърши" at bounding box center [713, 289] width 98 height 26
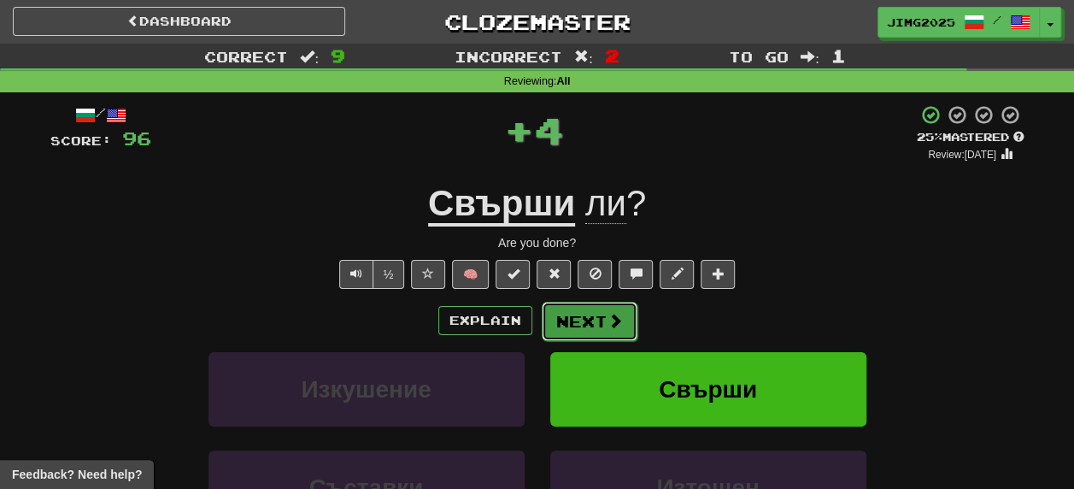
click at [581, 317] on button "Next" at bounding box center [589, 320] width 96 height 39
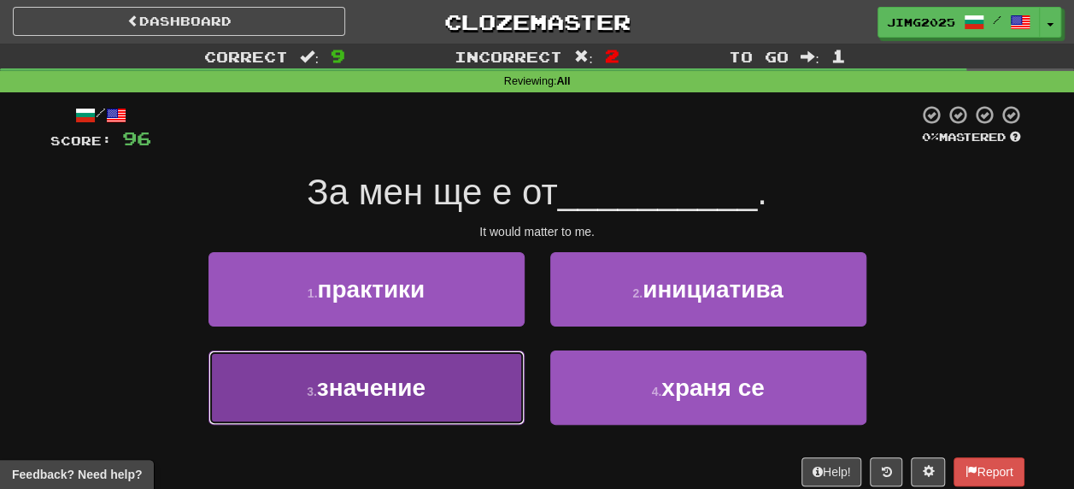
click at [355, 386] on span "значение" at bounding box center [371, 387] width 108 height 26
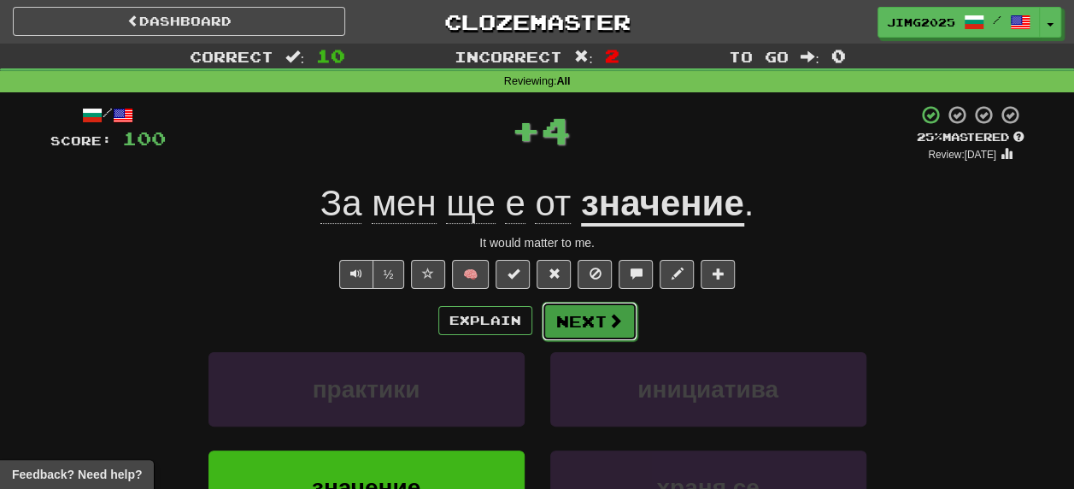
click at [594, 318] on button "Next" at bounding box center [589, 320] width 96 height 39
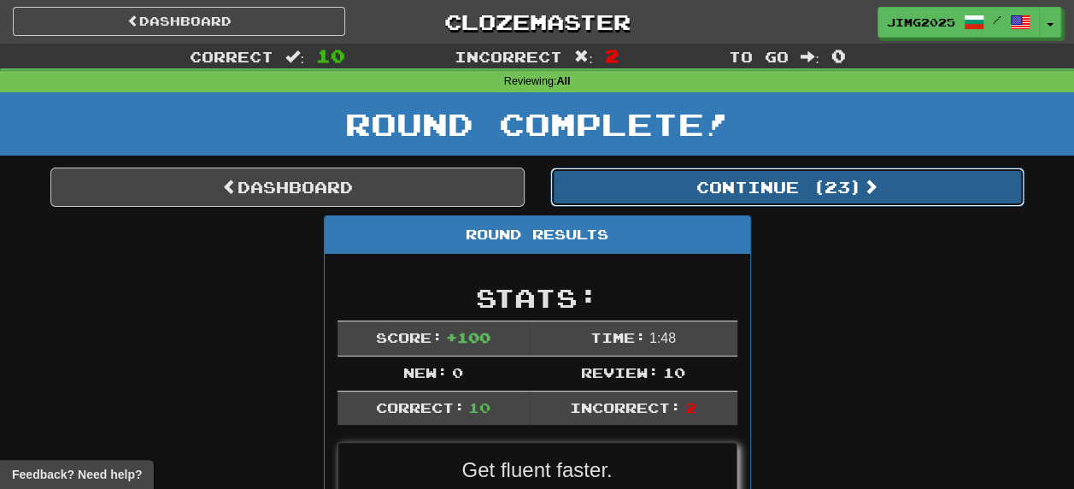
click at [817, 184] on button "Continue ( 23 )" at bounding box center [787, 186] width 474 height 39
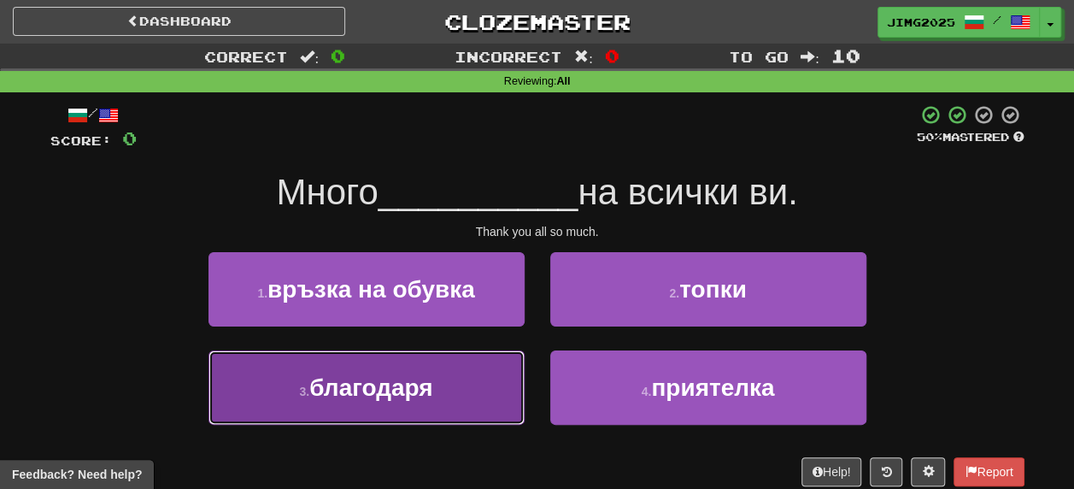
click at [355, 390] on span "благодаря" at bounding box center [370, 387] width 123 height 26
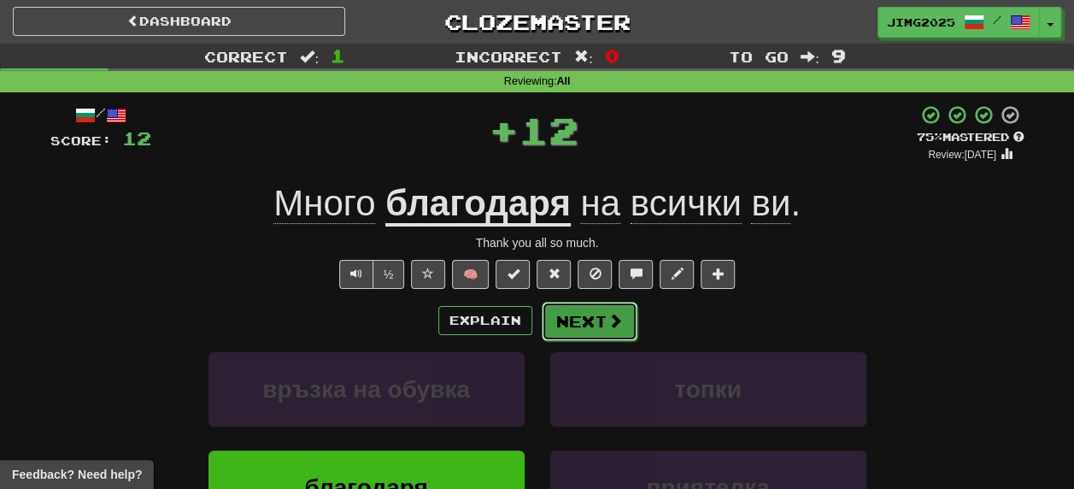
click at [589, 319] on button "Next" at bounding box center [589, 320] width 96 height 39
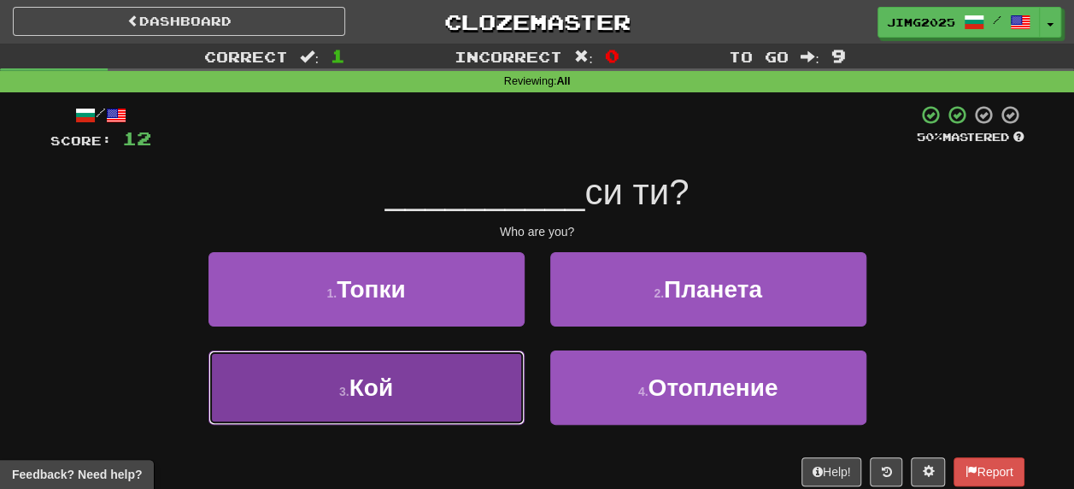
click at [377, 391] on span "Кой" at bounding box center [371, 387] width 44 height 26
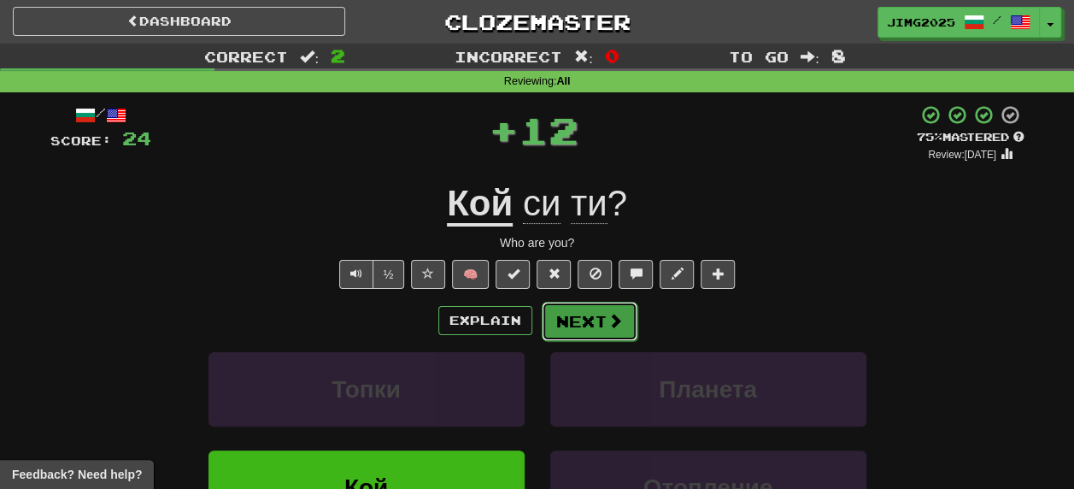
click at [603, 321] on button "Next" at bounding box center [589, 320] width 96 height 39
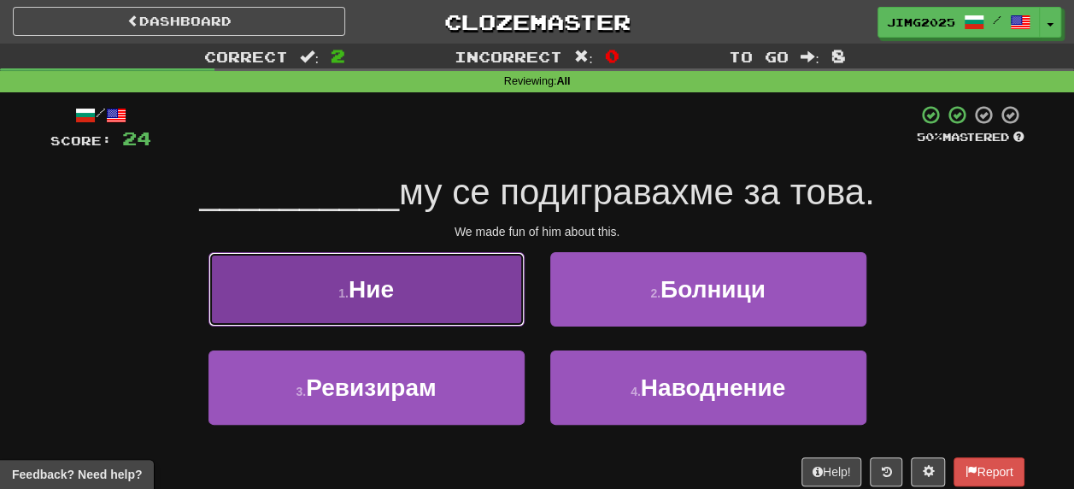
click at [373, 293] on span "Ние" at bounding box center [370, 289] width 45 height 26
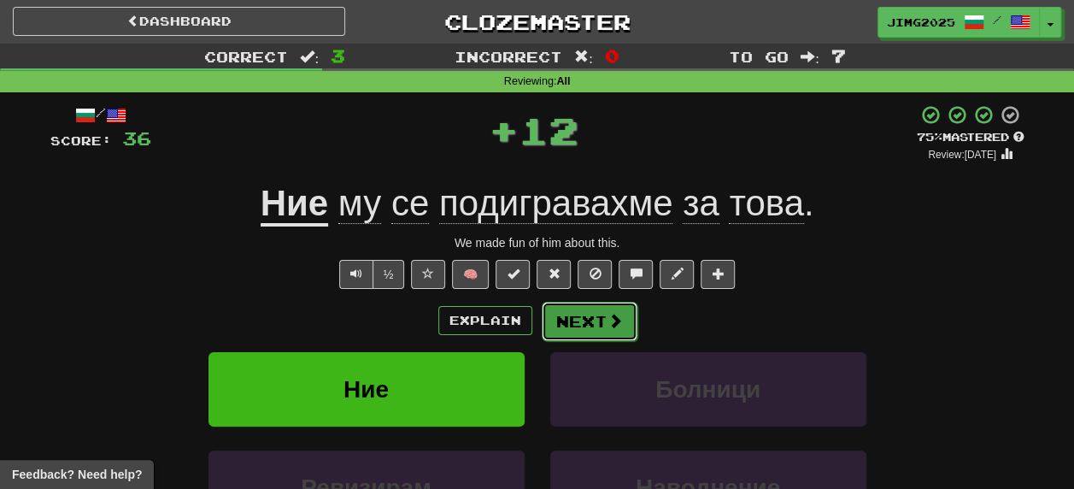
click at [595, 328] on button "Next" at bounding box center [589, 320] width 96 height 39
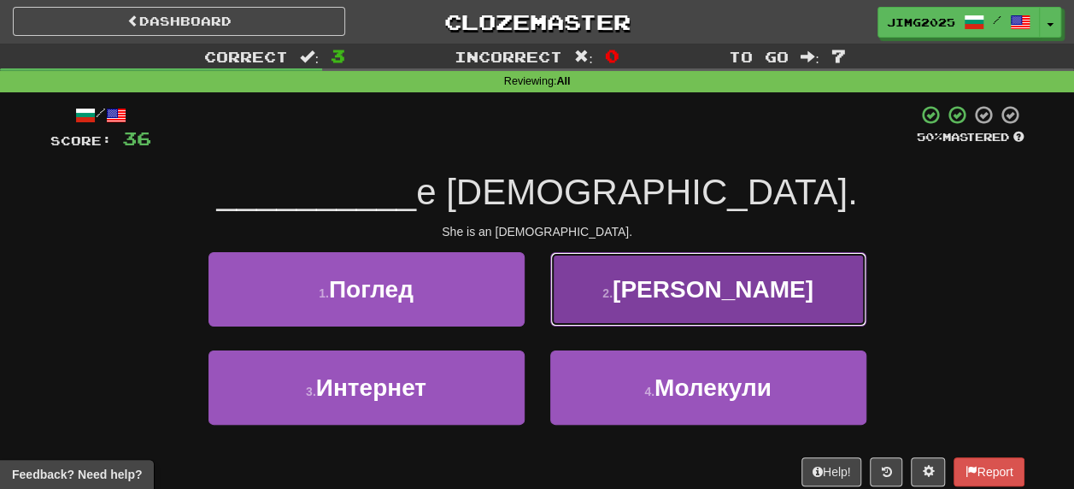
click at [717, 297] on span "Тя" at bounding box center [712, 289] width 201 height 26
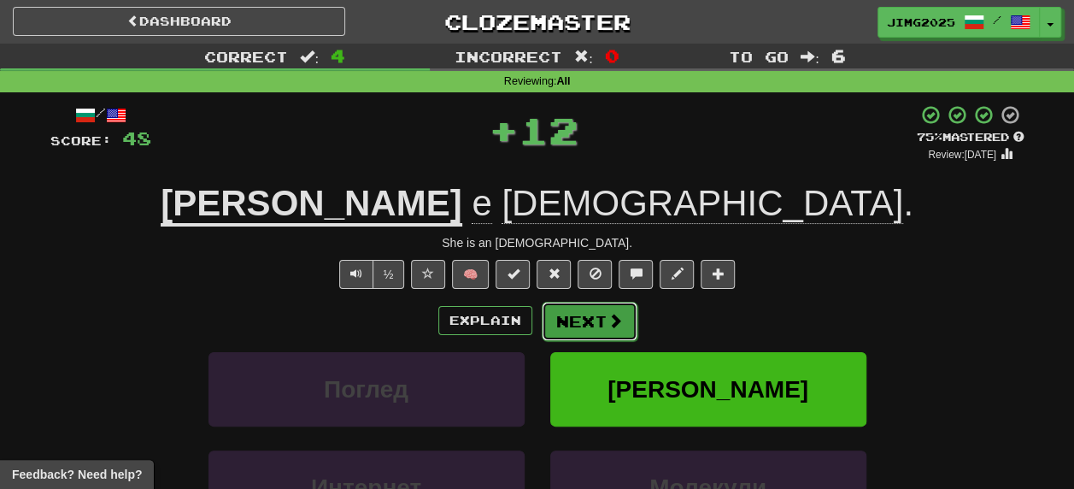
click at [611, 321] on span at bounding box center [614, 320] width 15 height 15
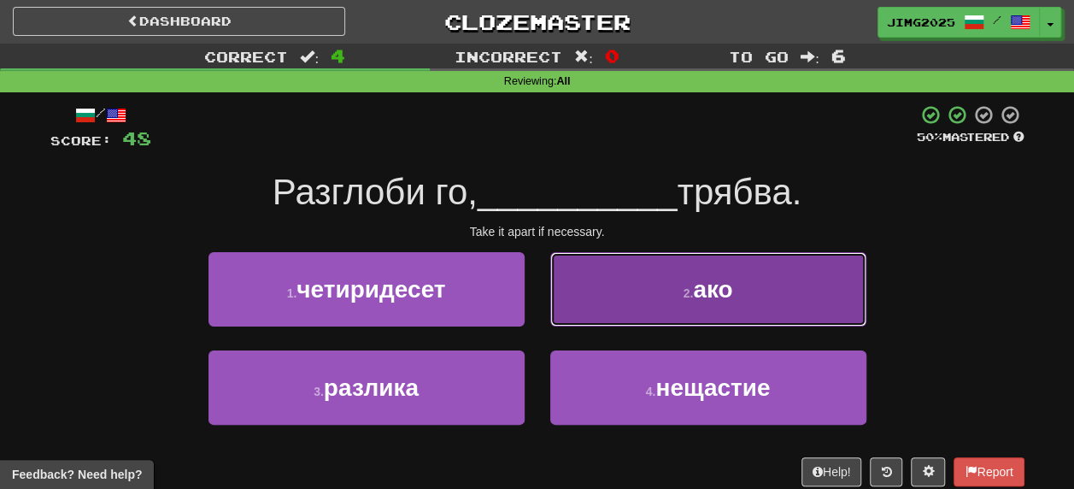
click at [711, 286] on span "ако" at bounding box center [712, 289] width 39 height 26
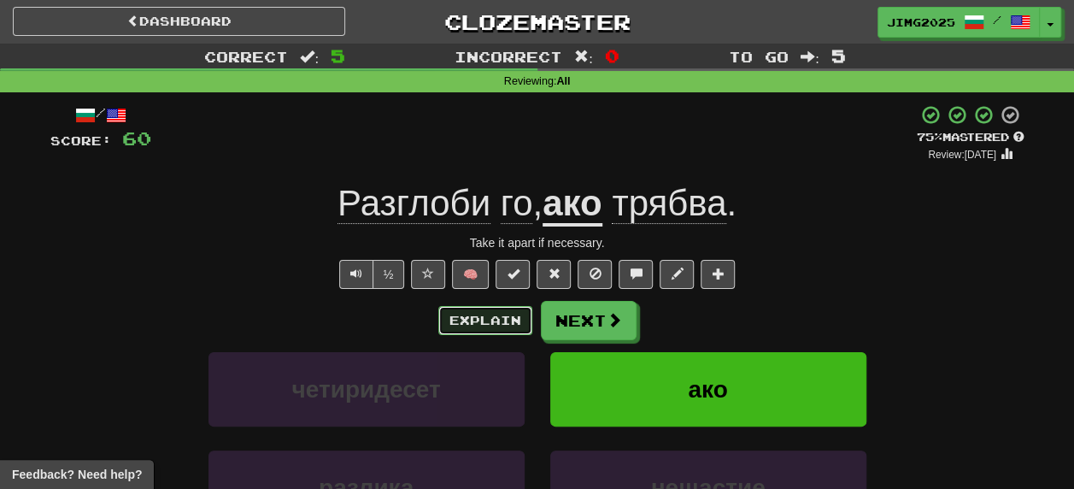
click at [495, 316] on button "Explain" at bounding box center [485, 320] width 94 height 29
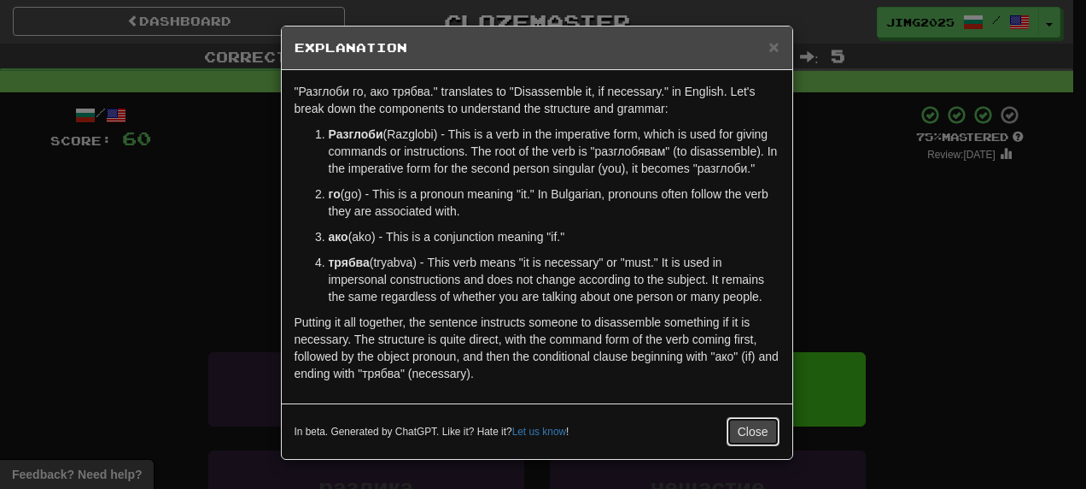
click at [757, 434] on button "Close" at bounding box center [753, 431] width 53 height 29
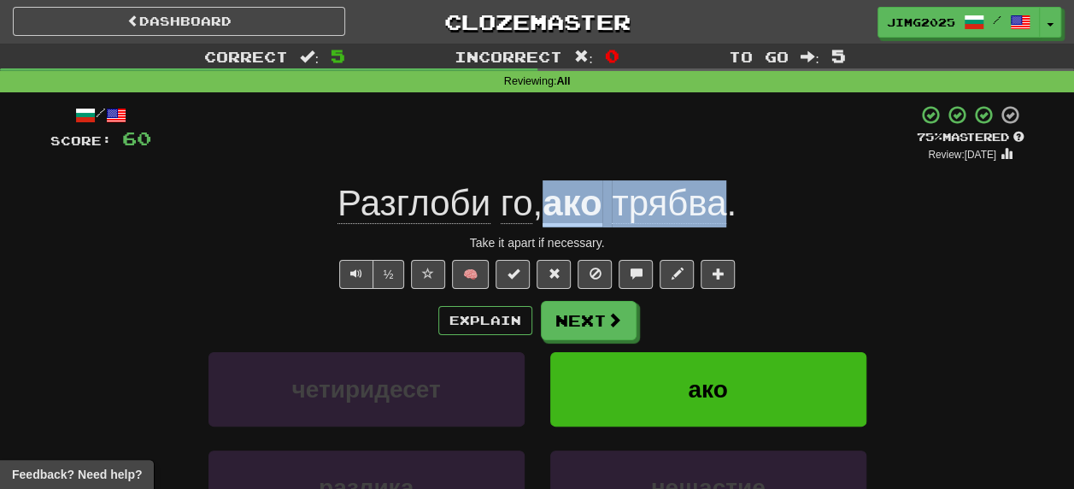
drag, startPoint x: 547, startPoint y: 208, endPoint x: 730, endPoint y: 210, distance: 182.8
click at [730, 210] on div "Разглоби го , ако трябва ." at bounding box center [537, 203] width 974 height 47
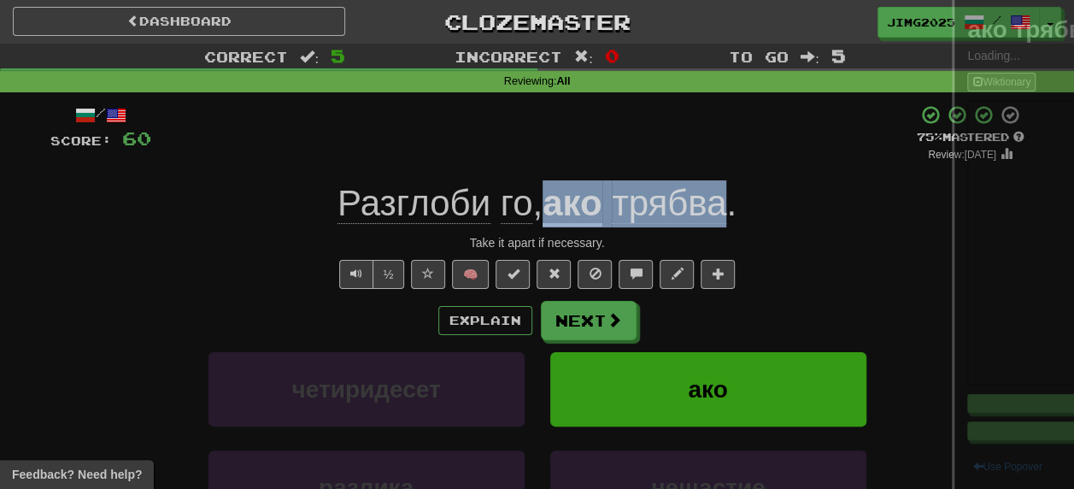
copy div "ако трябва"
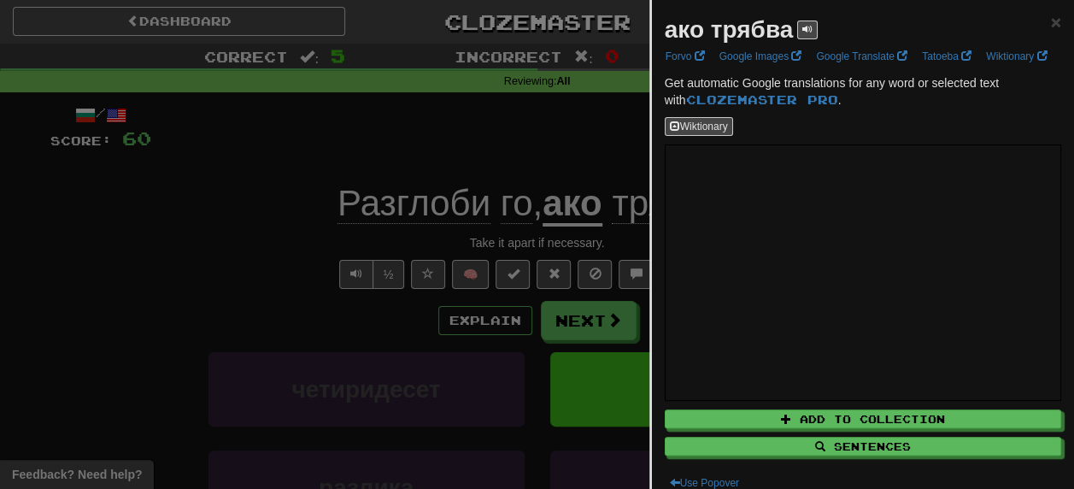
click at [117, 218] on div at bounding box center [537, 244] width 1074 height 489
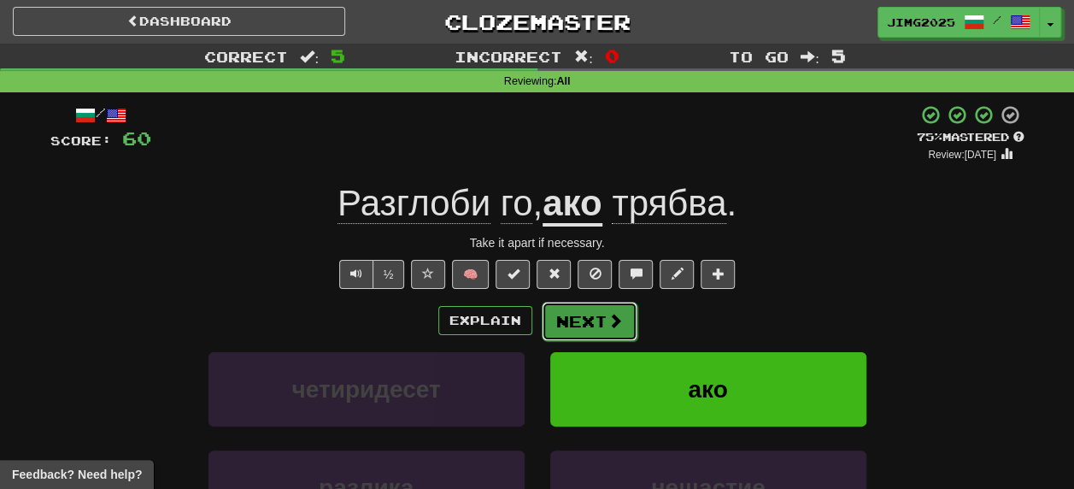
click at [607, 321] on span at bounding box center [614, 320] width 15 height 15
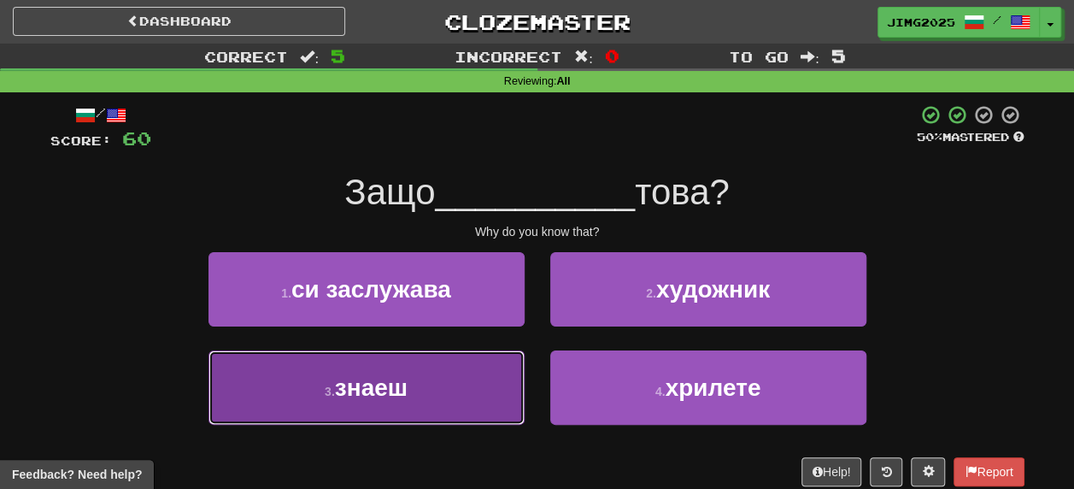
click at [398, 391] on span "знаеш" at bounding box center [371, 387] width 73 height 26
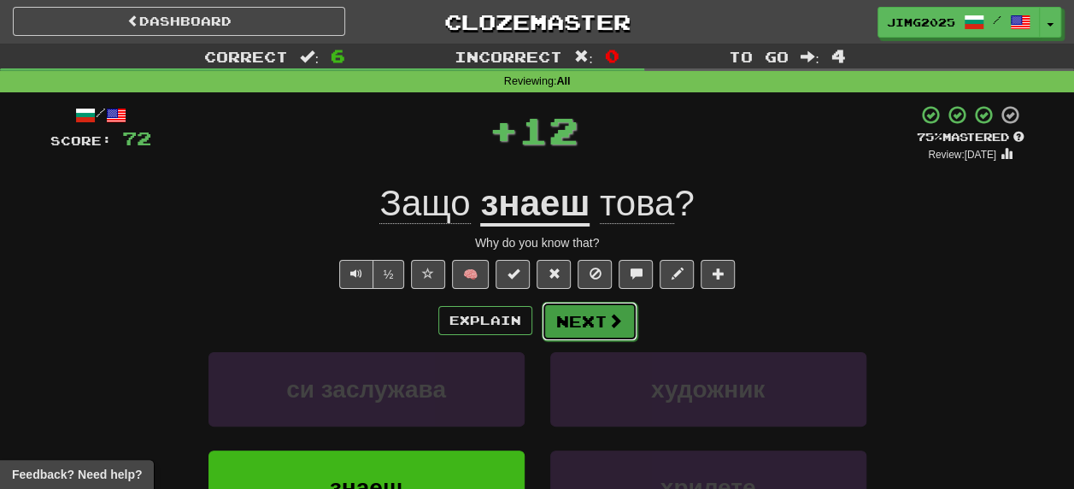
click at [576, 326] on button "Next" at bounding box center [589, 320] width 96 height 39
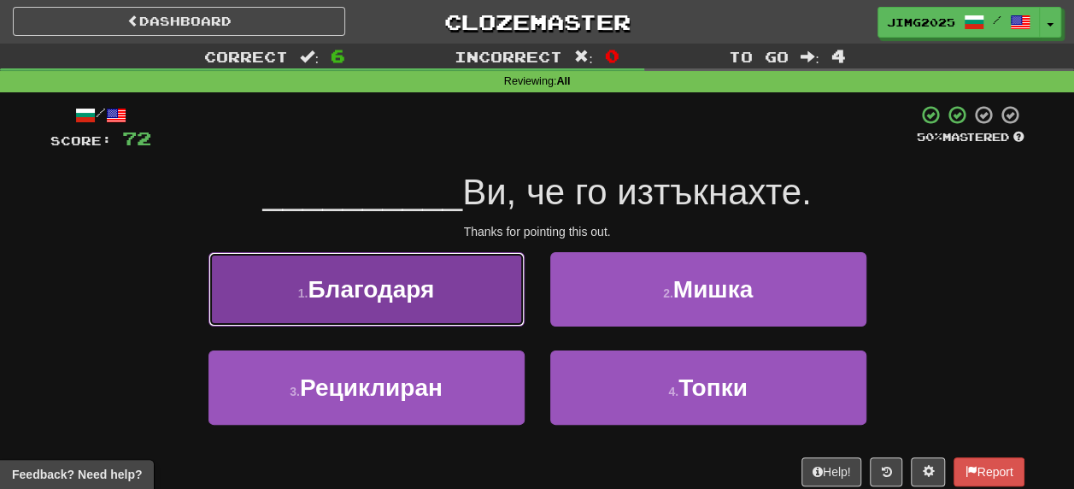
click at [336, 288] on span "Благодаря" at bounding box center [370, 289] width 126 height 26
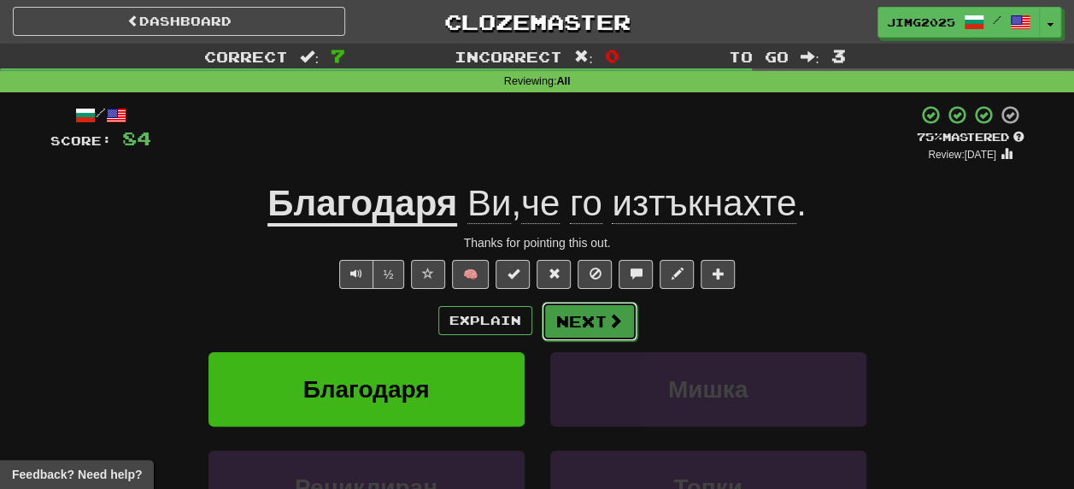
click at [579, 320] on button "Next" at bounding box center [589, 320] width 96 height 39
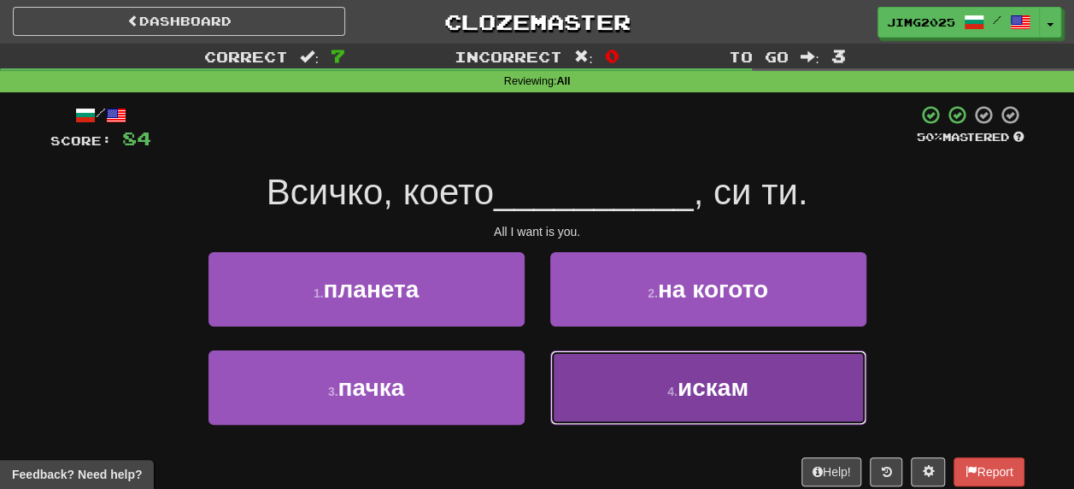
click at [712, 385] on span "искам" at bounding box center [712, 387] width 71 height 26
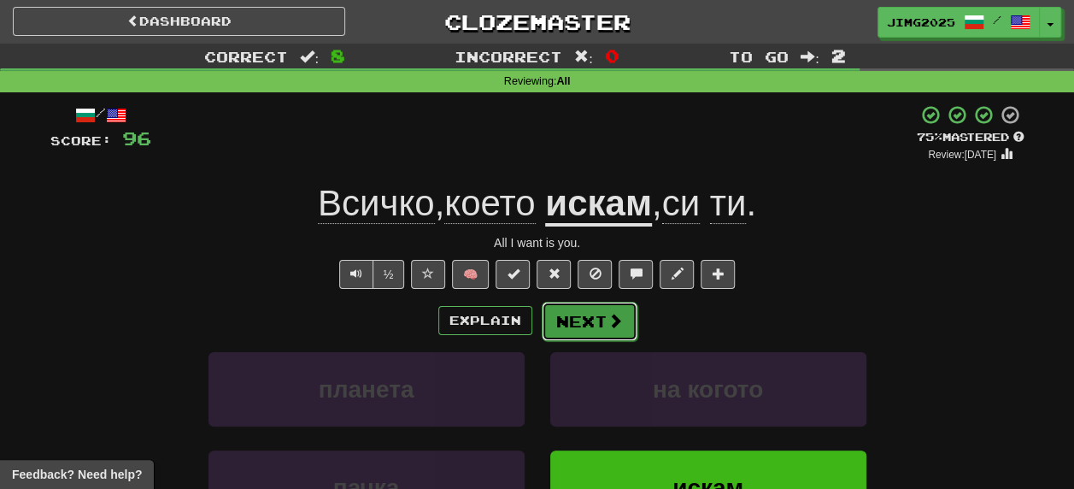
click at [583, 318] on button "Next" at bounding box center [589, 320] width 96 height 39
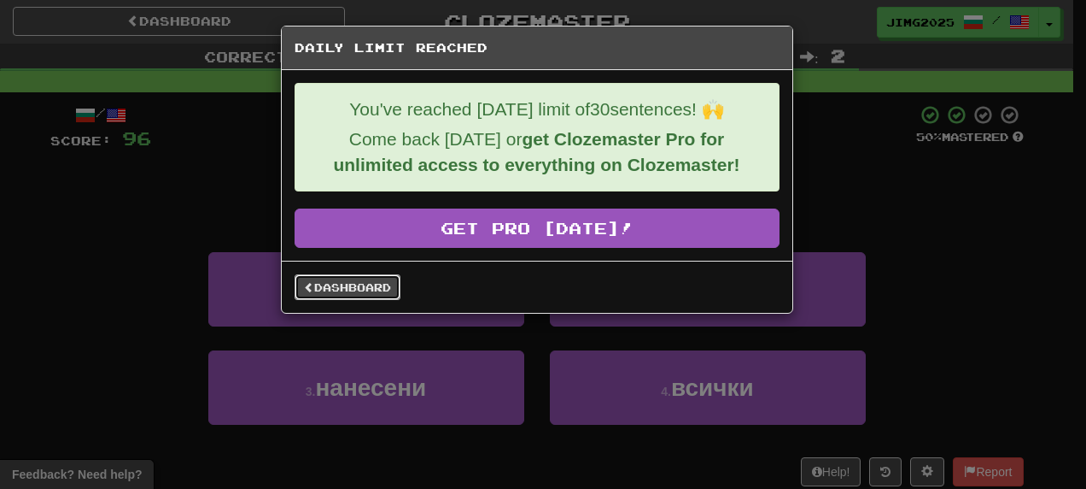
click at [338, 282] on link "Dashboard" at bounding box center [348, 287] width 106 height 26
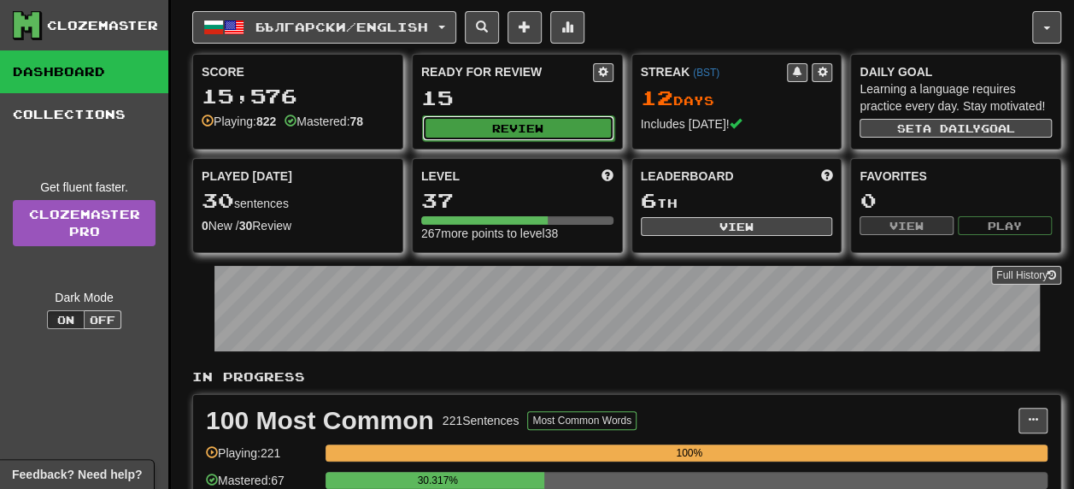
click at [512, 128] on button "Review" at bounding box center [518, 128] width 192 height 26
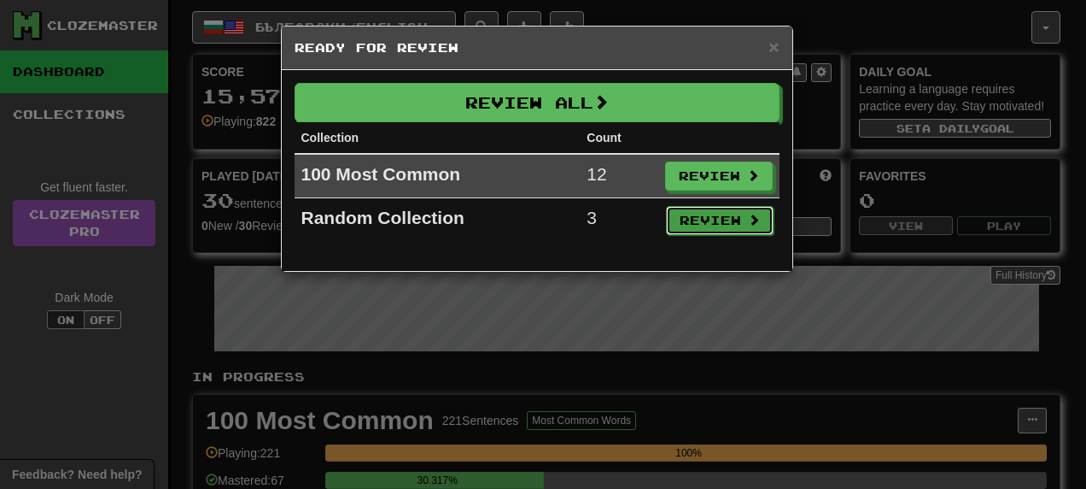
click at [712, 217] on button "Review" at bounding box center [720, 220] width 108 height 29
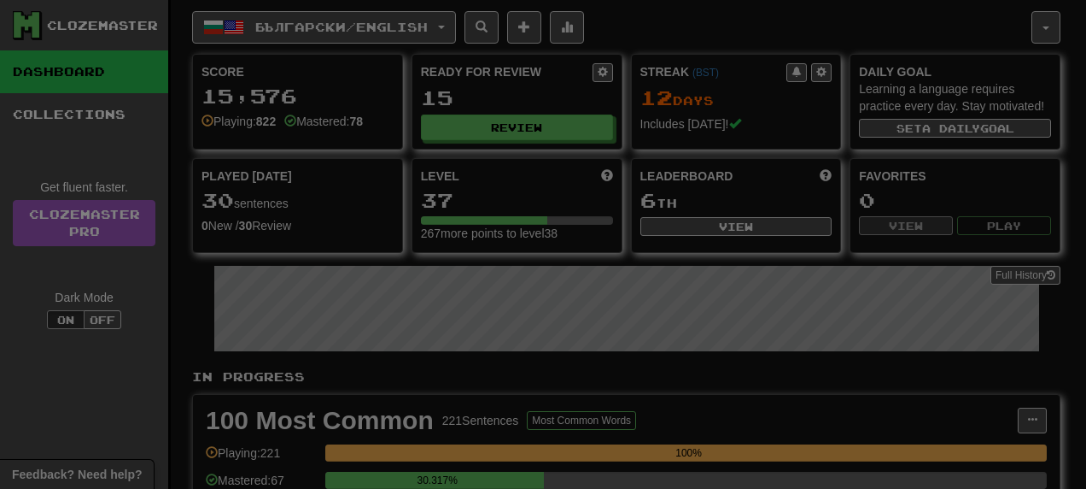
select select "**"
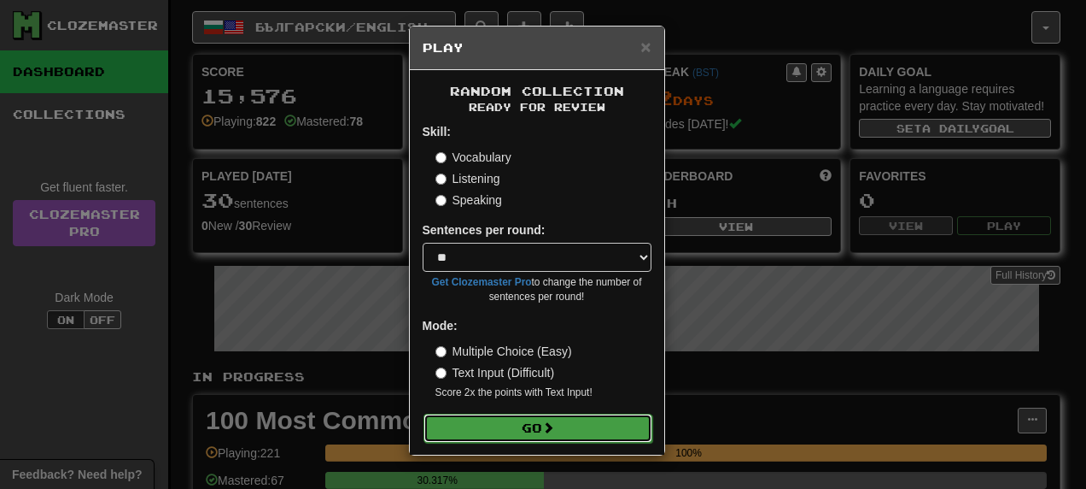
click at [524, 429] on button "Go" at bounding box center [538, 427] width 229 height 29
